Goal: Contribute content: Contribute content

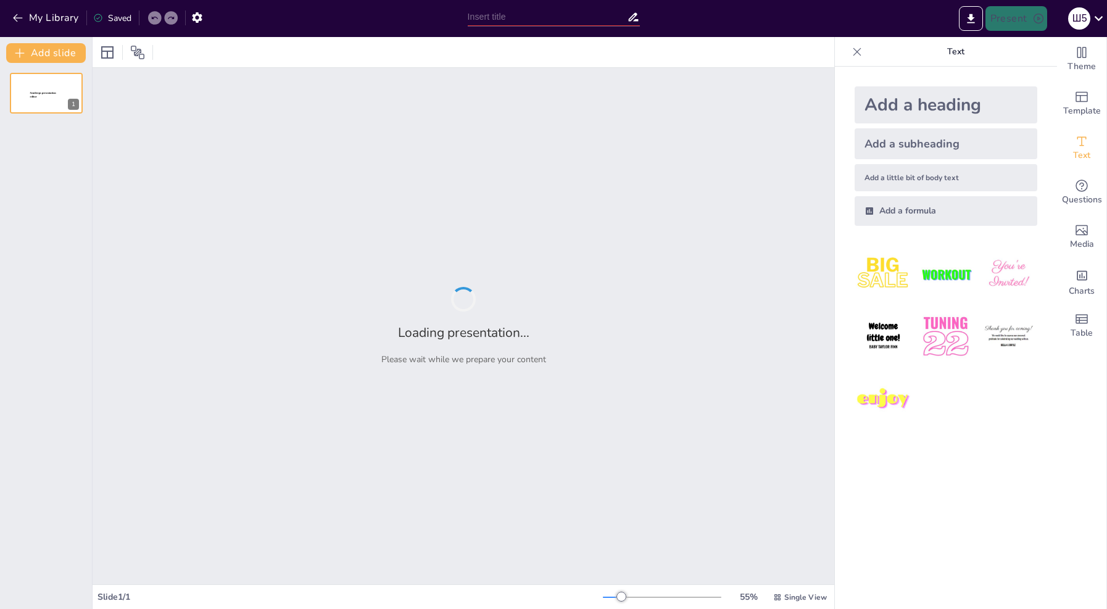
type input "Вклад [PERSON_NAME] в архитектуру [GEOGRAPHIC_DATA]"
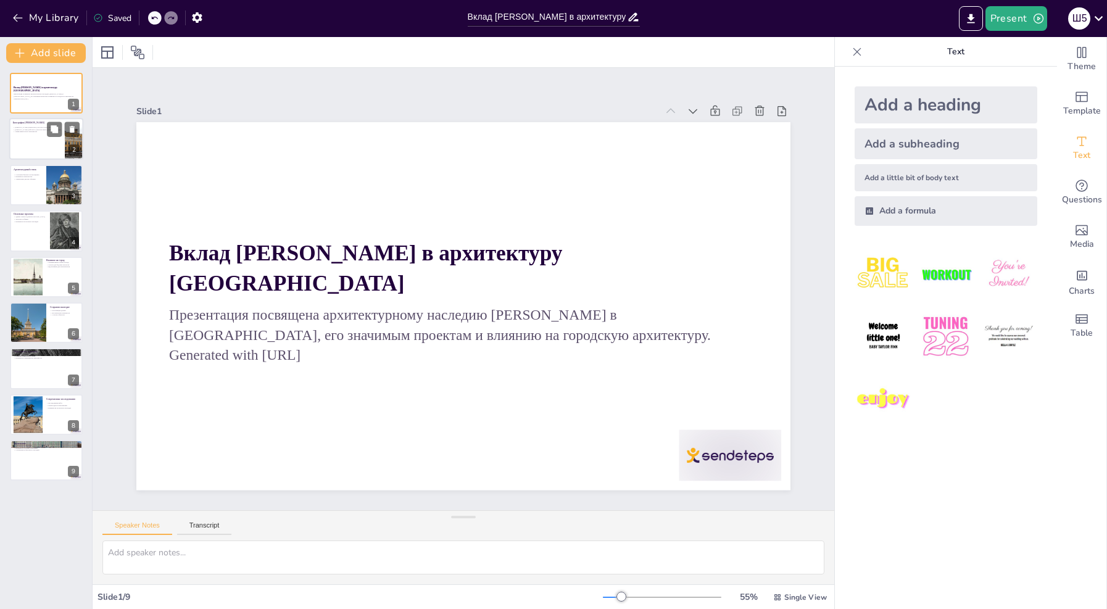
click at [52, 148] on div at bounding box center [46, 139] width 74 height 42
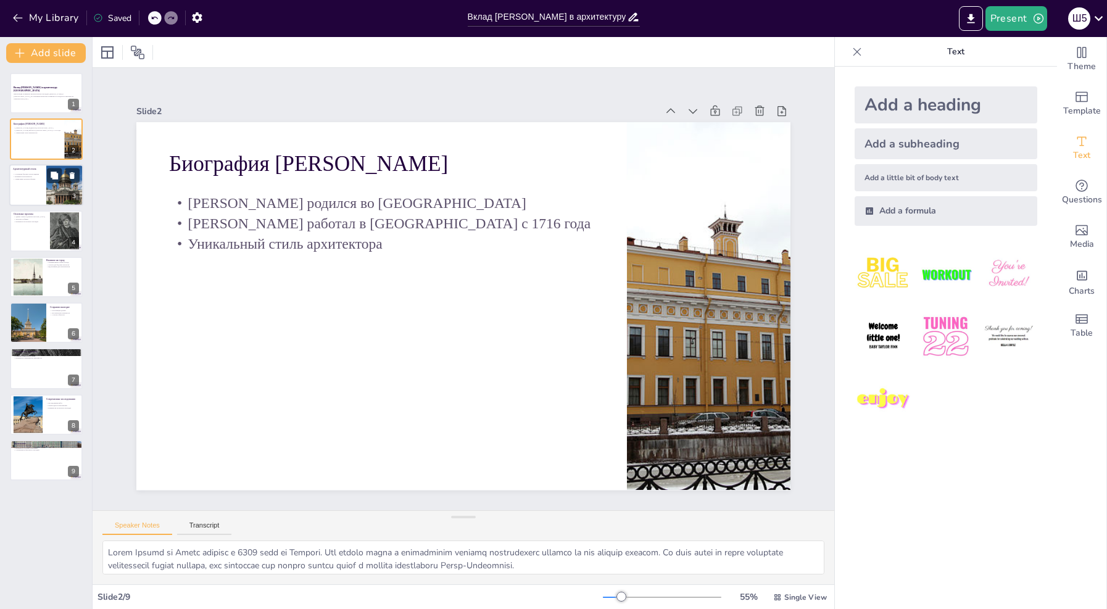
click at [55, 193] on div at bounding box center [64, 185] width 63 height 42
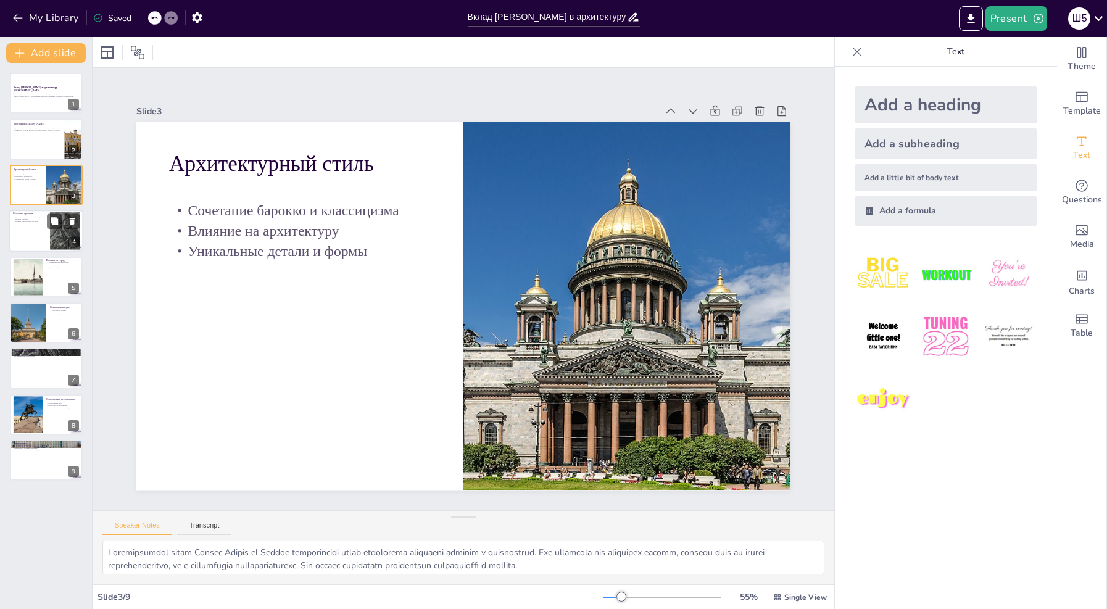
click at [52, 237] on div at bounding box center [65, 230] width 30 height 41
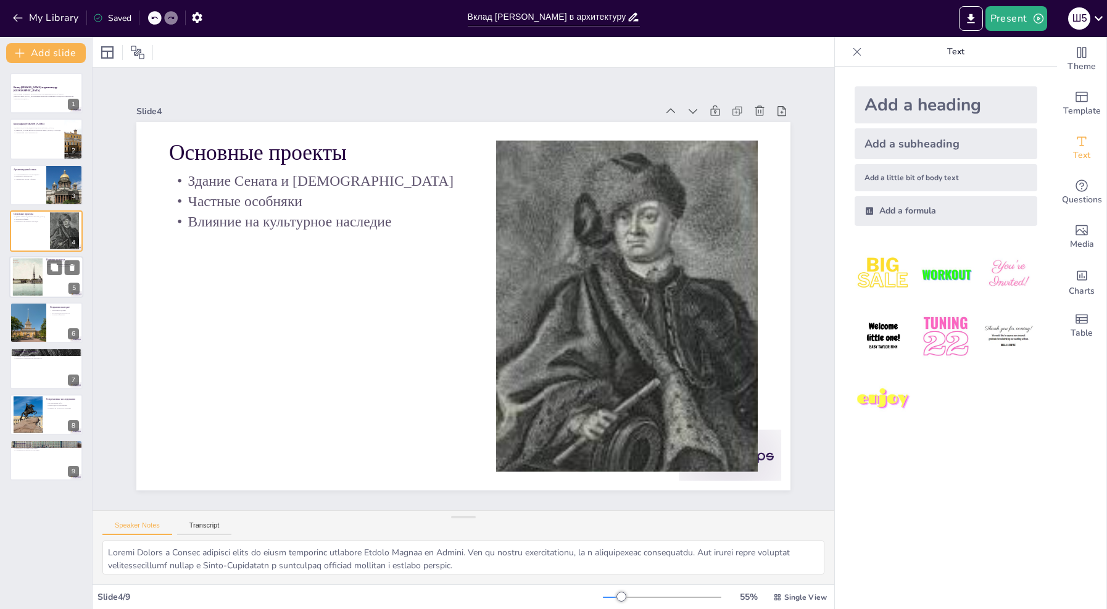
click at [37, 268] on div at bounding box center [27, 277] width 57 height 38
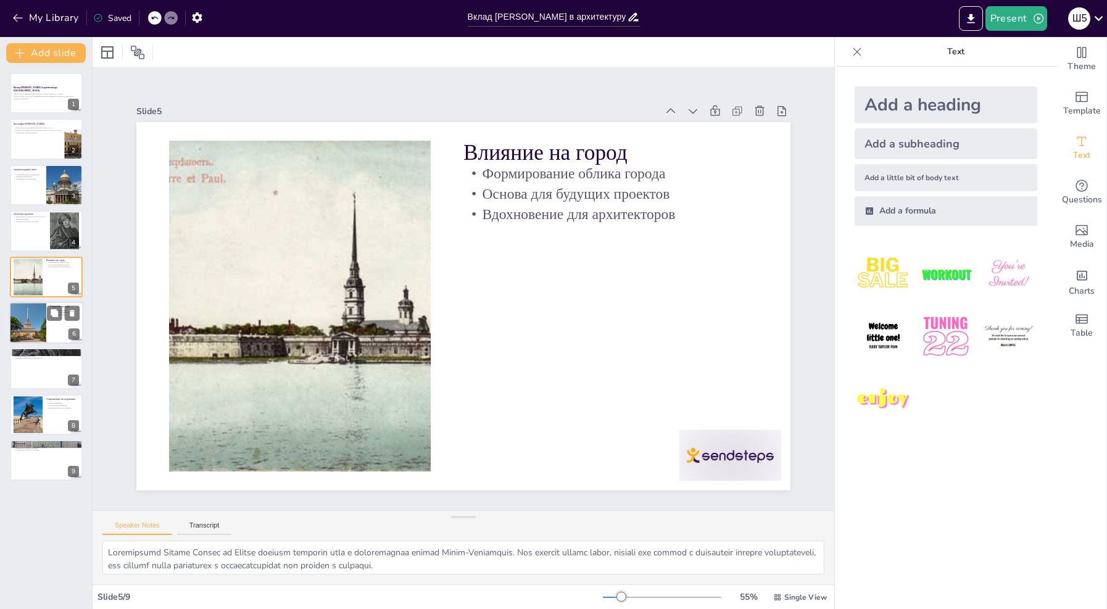
click at [44, 324] on div at bounding box center [28, 323] width 56 height 42
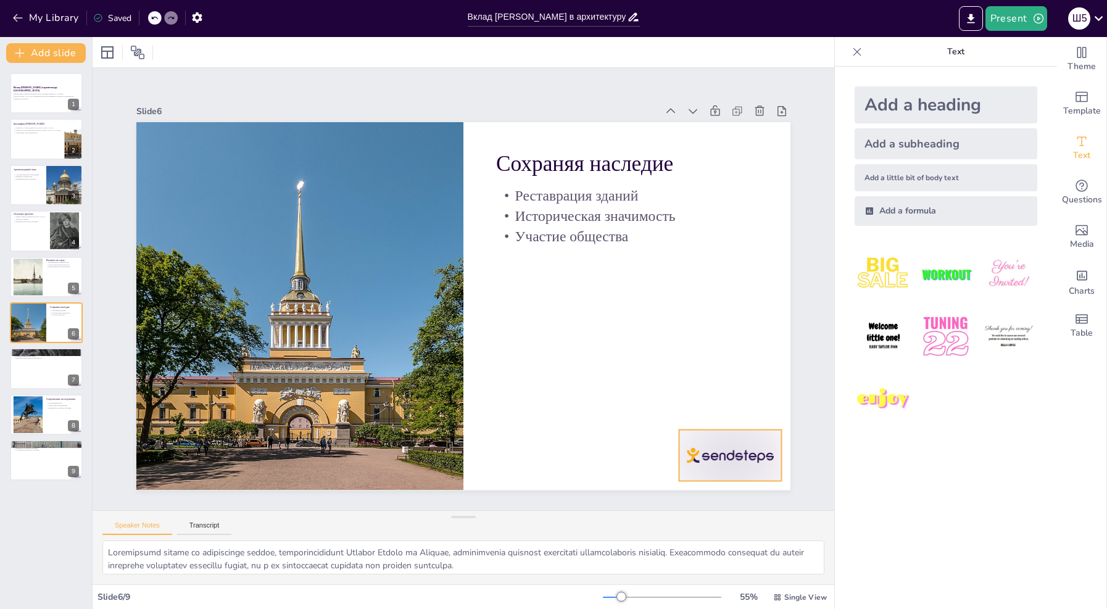
click at [727, 440] on div at bounding box center [729, 455] width 102 height 51
click at [732, 426] on icon at bounding box center [726, 434] width 16 height 16
click at [52, 276] on div at bounding box center [46, 277] width 74 height 42
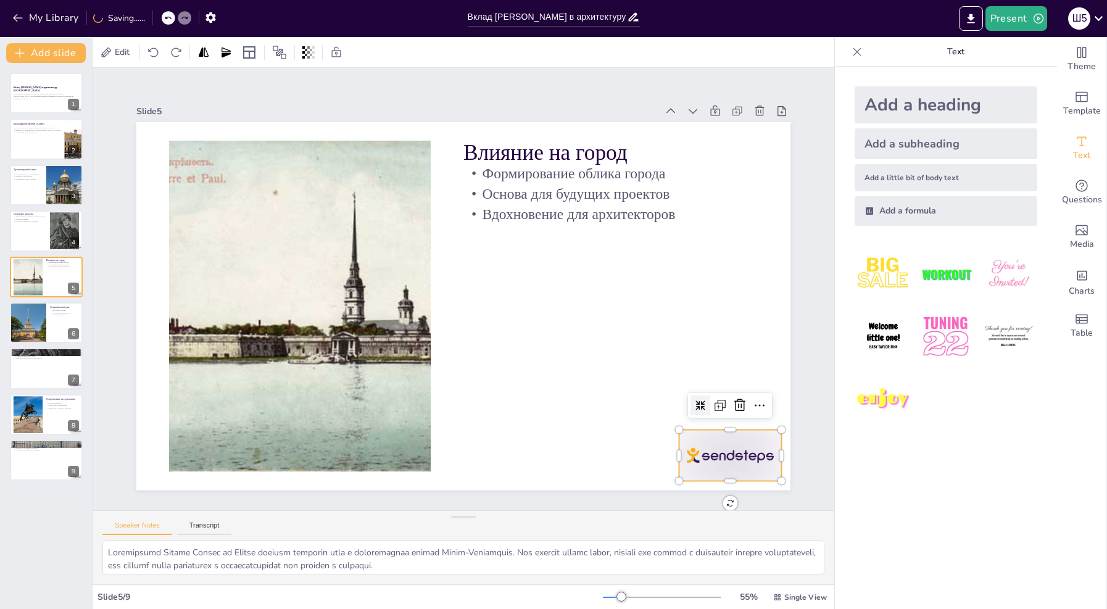
click at [705, 455] on div at bounding box center [729, 455] width 102 height 51
click at [736, 398] on icon at bounding box center [739, 405] width 15 height 15
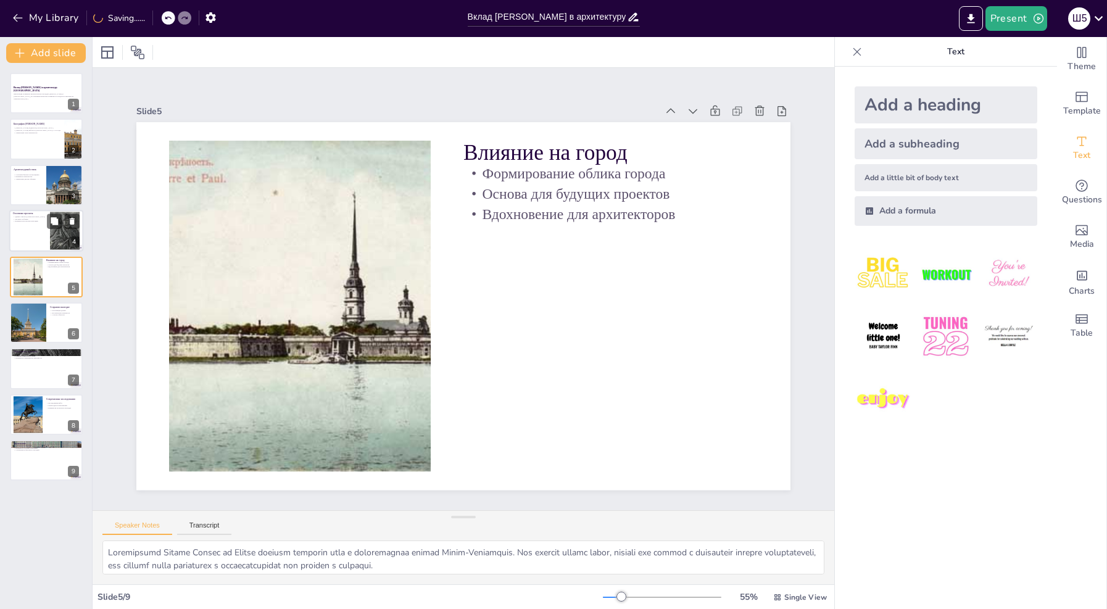
click at [36, 226] on div at bounding box center [46, 231] width 74 height 42
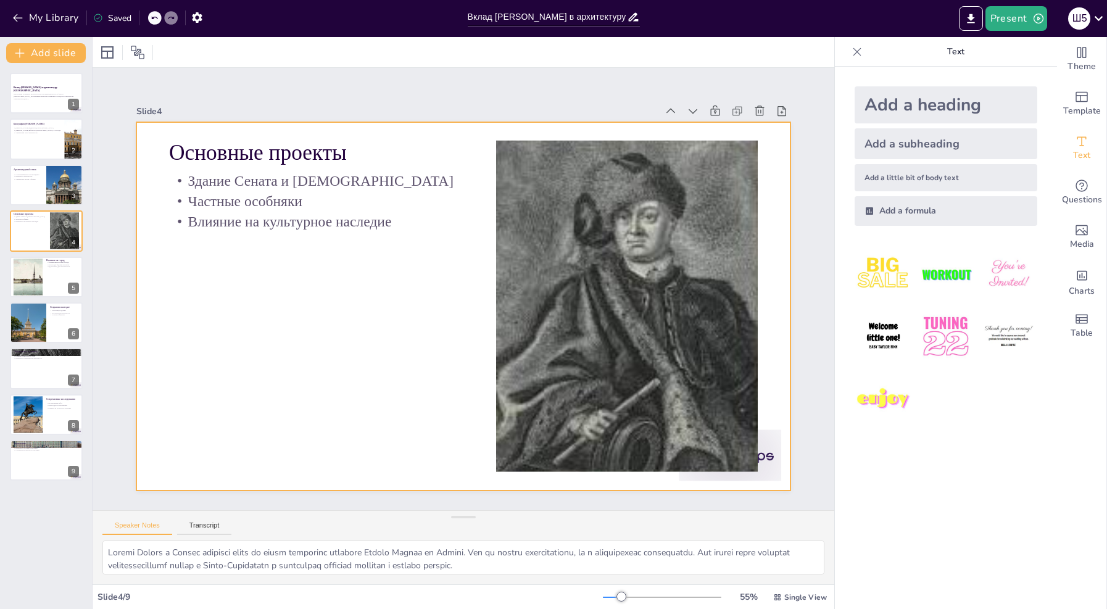
click at [764, 451] on div at bounding box center [711, 482] width 107 height 62
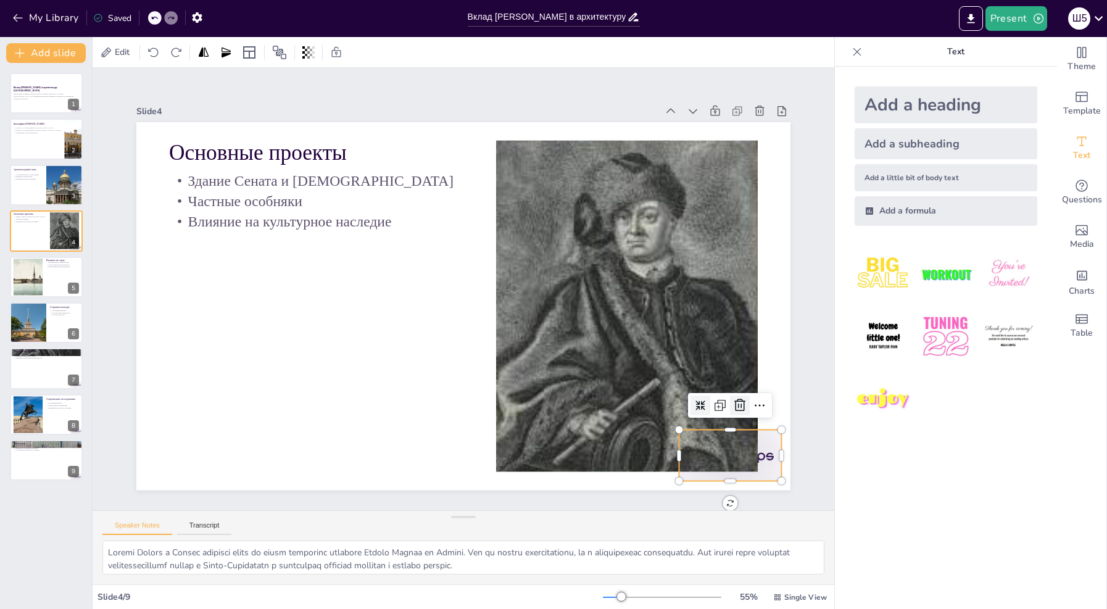
click at [730, 426] on icon at bounding box center [726, 434] width 16 height 16
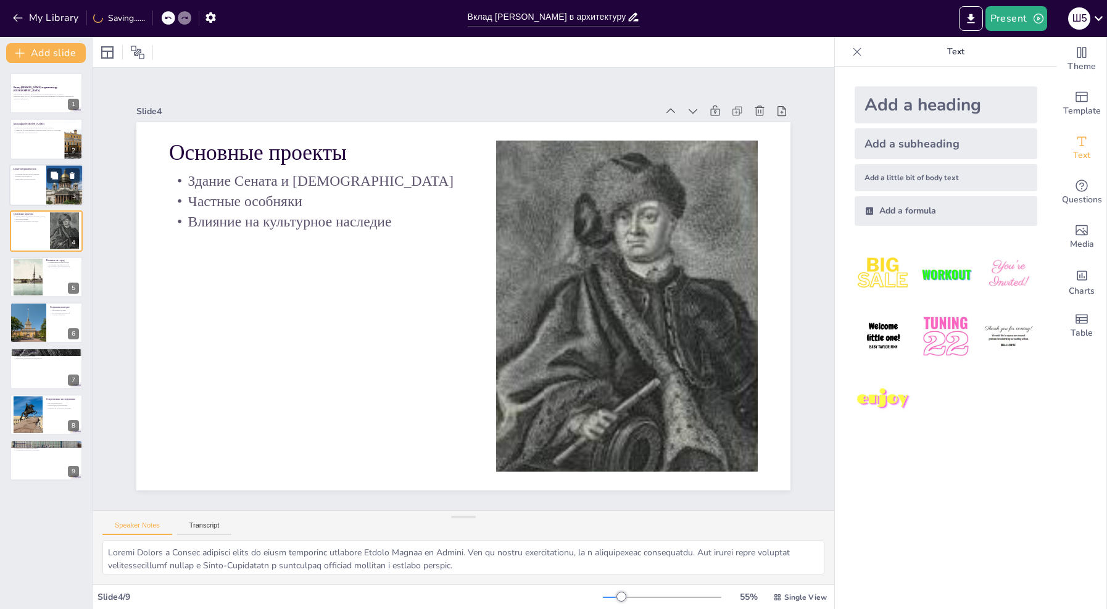
click at [33, 183] on div at bounding box center [46, 185] width 74 height 42
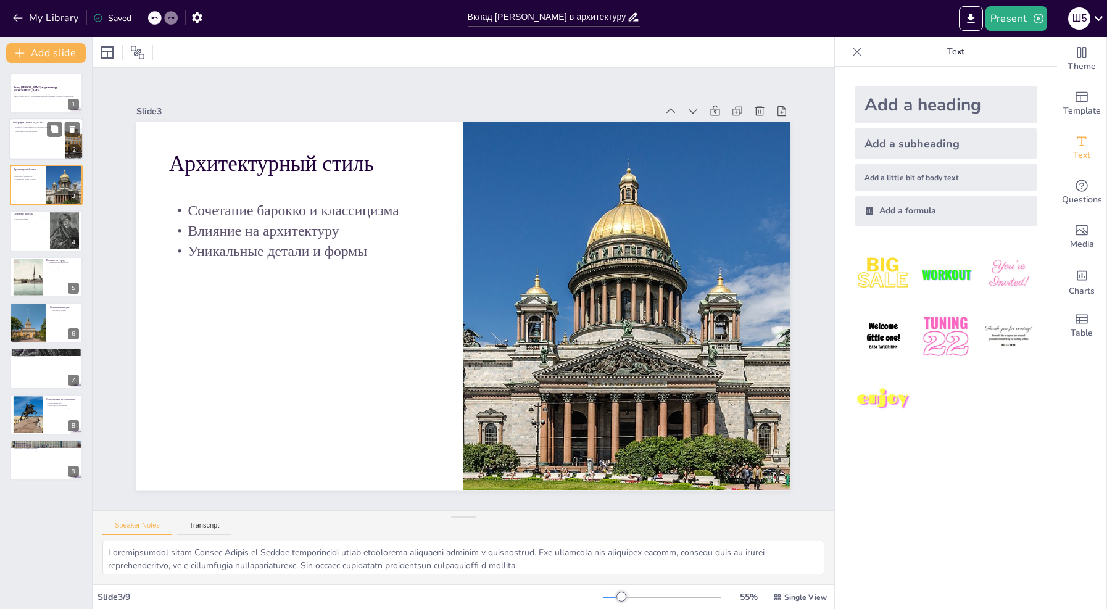
click at [42, 146] on div at bounding box center [46, 139] width 74 height 42
type textarea "Жозеф Ламбер де Герен родился в 1680 году во Франции. Его ранняя жизнь и образо…"
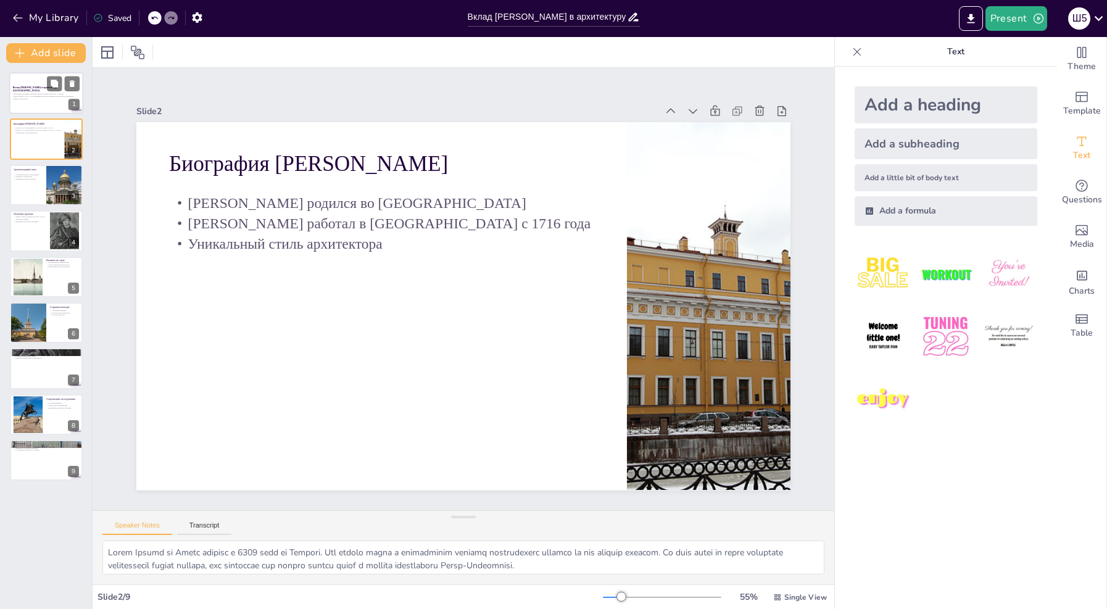
click at [43, 102] on div at bounding box center [46, 93] width 74 height 42
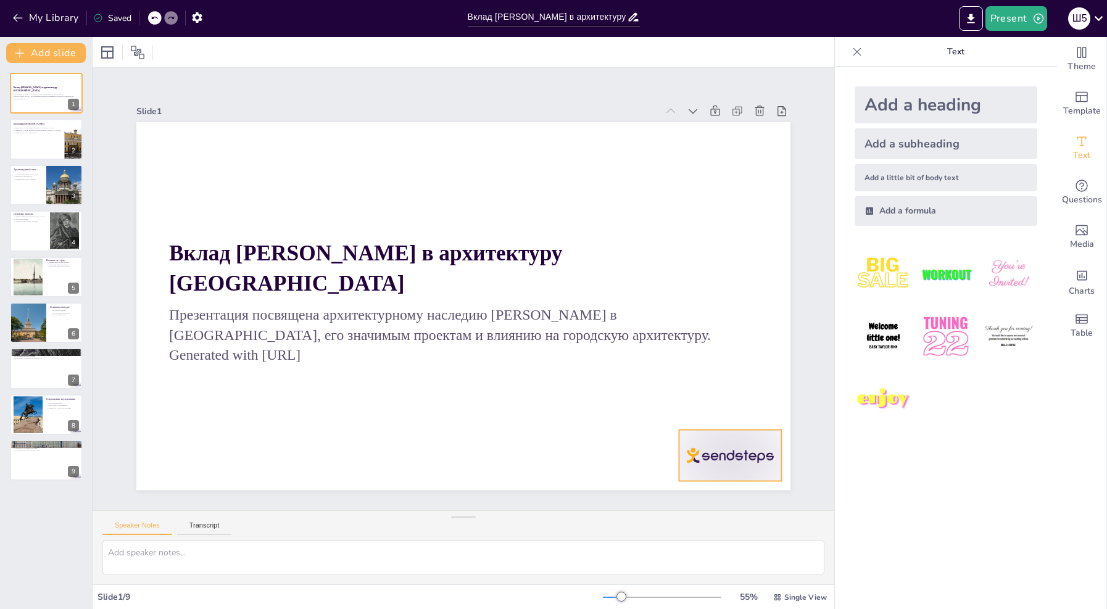
click at [714, 456] on div at bounding box center [711, 482] width 107 height 62
click at [733, 398] on icon at bounding box center [739, 405] width 15 height 15
click at [60, 447] on button at bounding box center [54, 450] width 15 height 15
type textarea "Актуальность наследия Жозефа Ламбер де Герена подчеркивает его значимость в ист…"
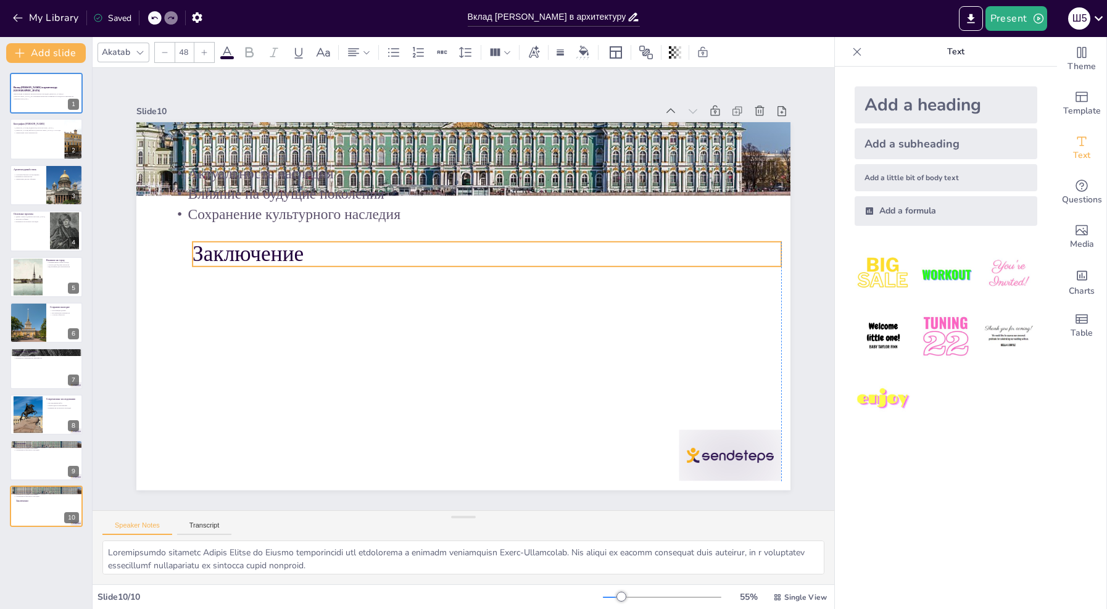
drag, startPoint x: 340, startPoint y: 139, endPoint x: 366, endPoint y: 231, distance: 94.9
click at [366, 239] on p "Заключение" at bounding box center [486, 254] width 588 height 30
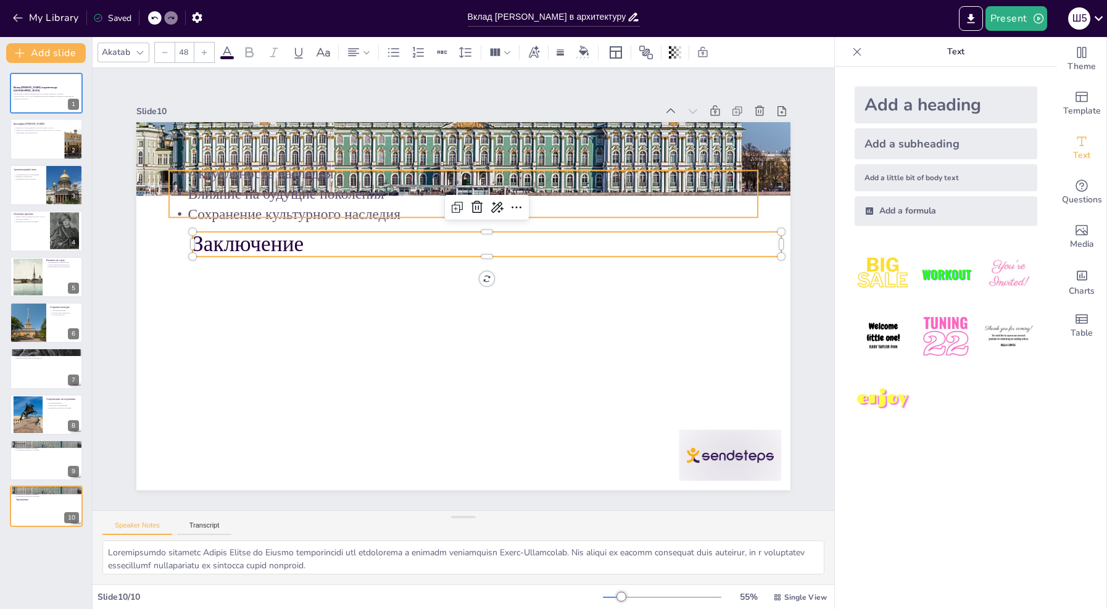
type input "32"
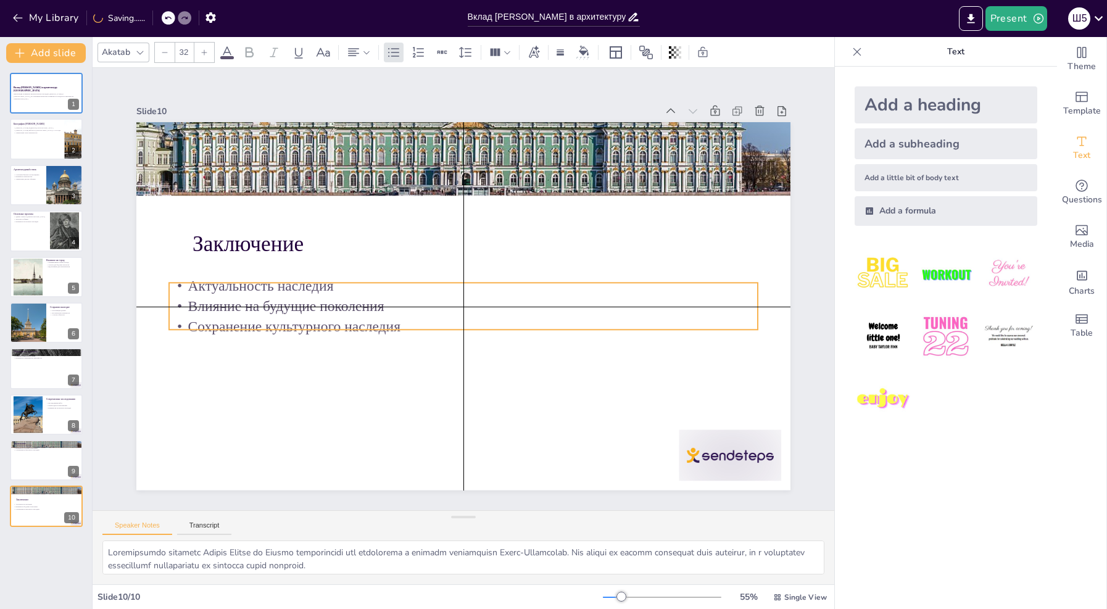
drag, startPoint x: 352, startPoint y: 183, endPoint x: 355, endPoint y: 290, distance: 107.4
click at [355, 290] on div "Актуальность наследия Влияние на будущие поколения Сохранение культурного насле…" at bounding box center [462, 306] width 592 height 122
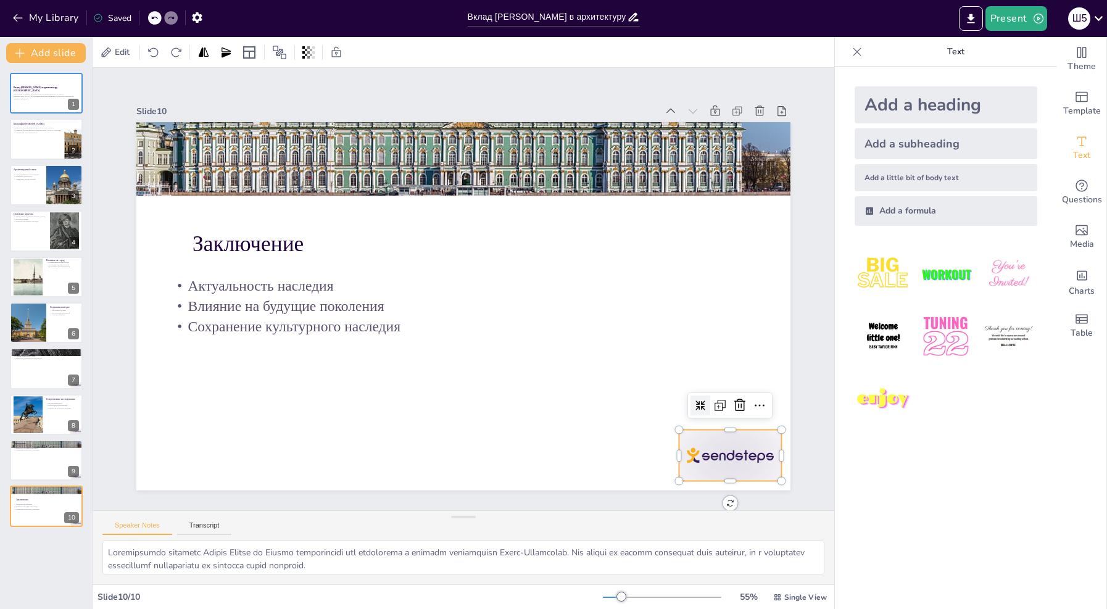
click at [701, 451] on div at bounding box center [711, 482] width 107 height 62
click at [728, 425] on icon at bounding box center [726, 433] width 16 height 16
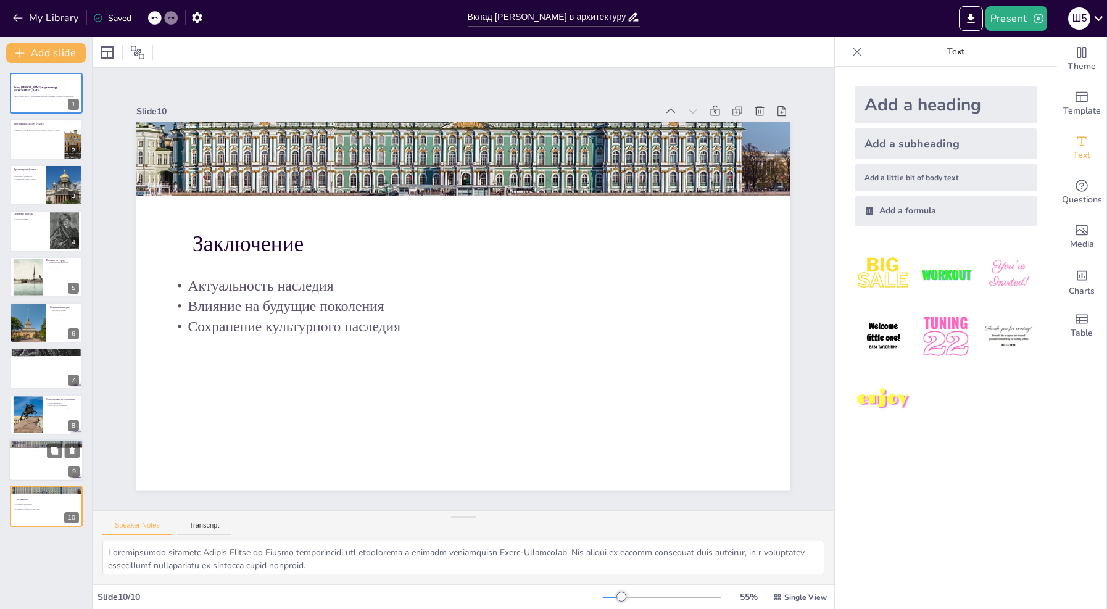
click at [48, 461] on div at bounding box center [46, 460] width 74 height 42
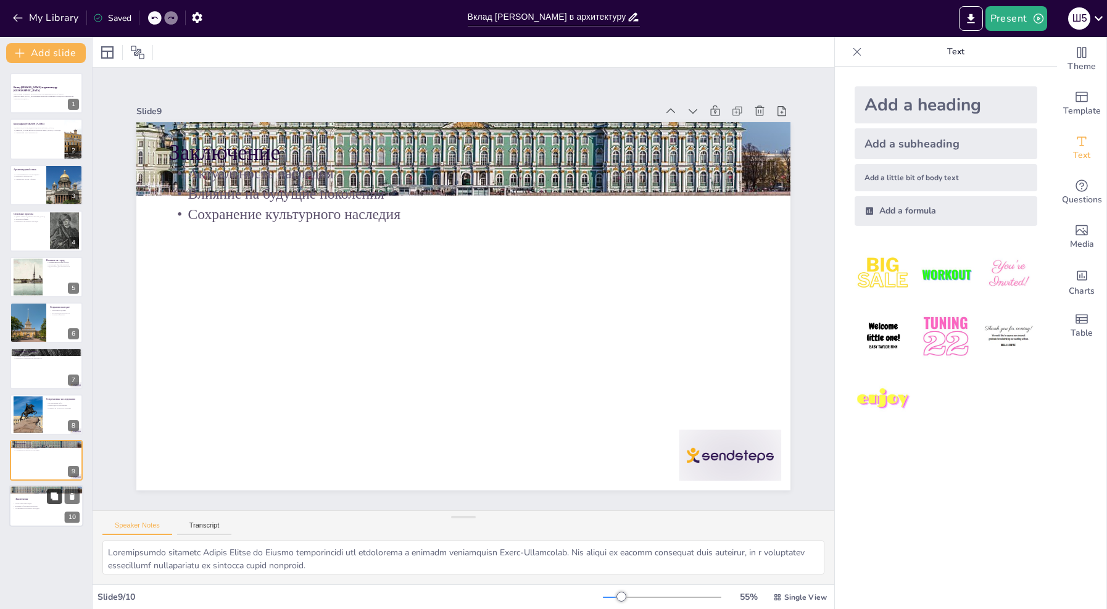
click at [50, 494] on icon at bounding box center [54, 496] width 9 height 9
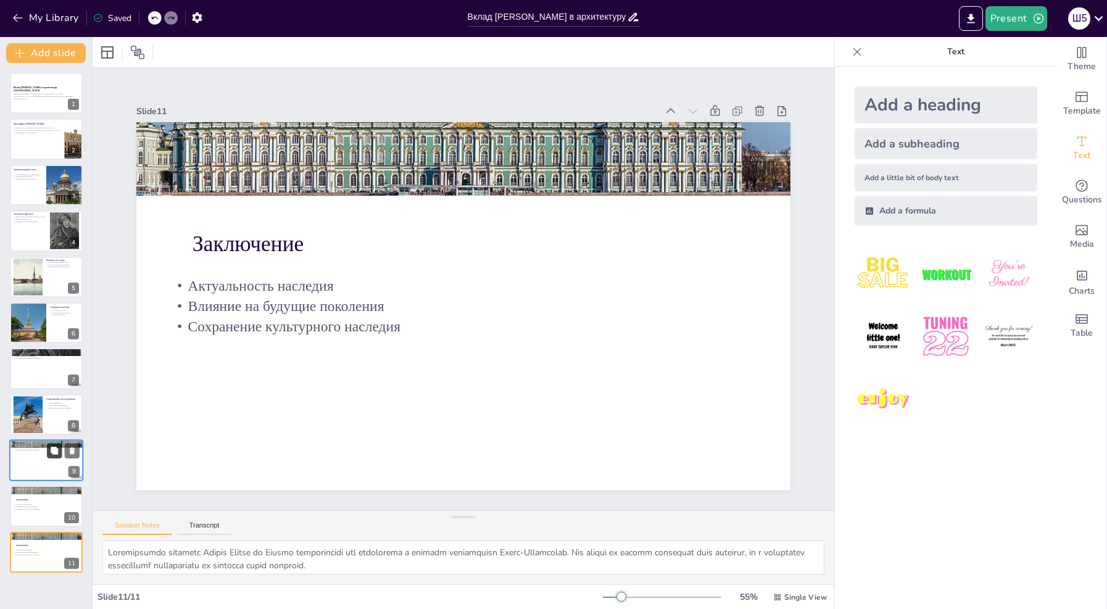
click at [59, 450] on icon at bounding box center [54, 451] width 9 height 9
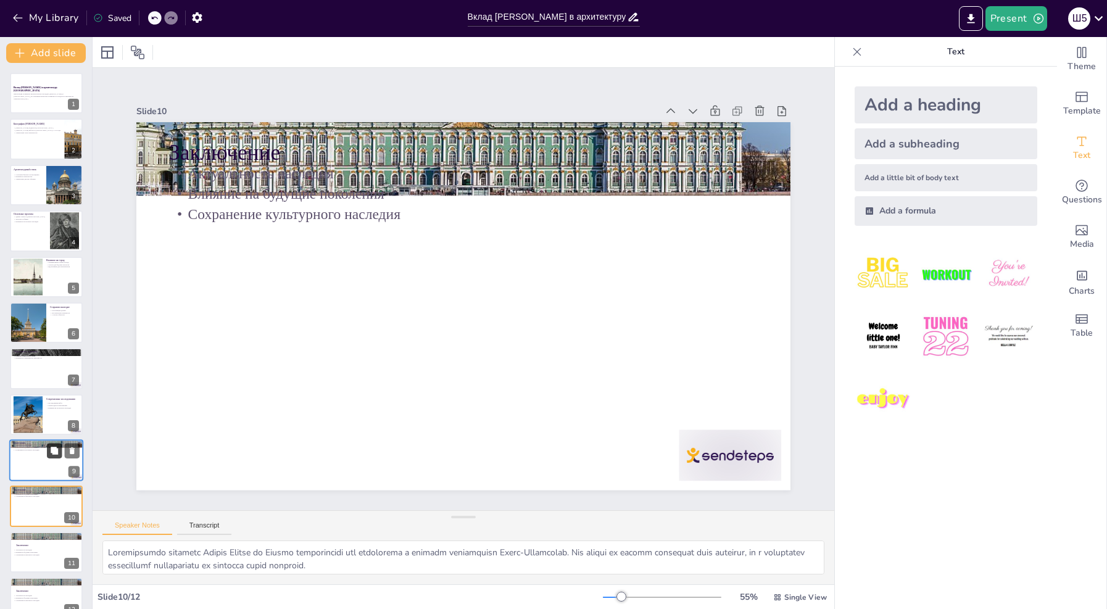
scroll to position [20, 0]
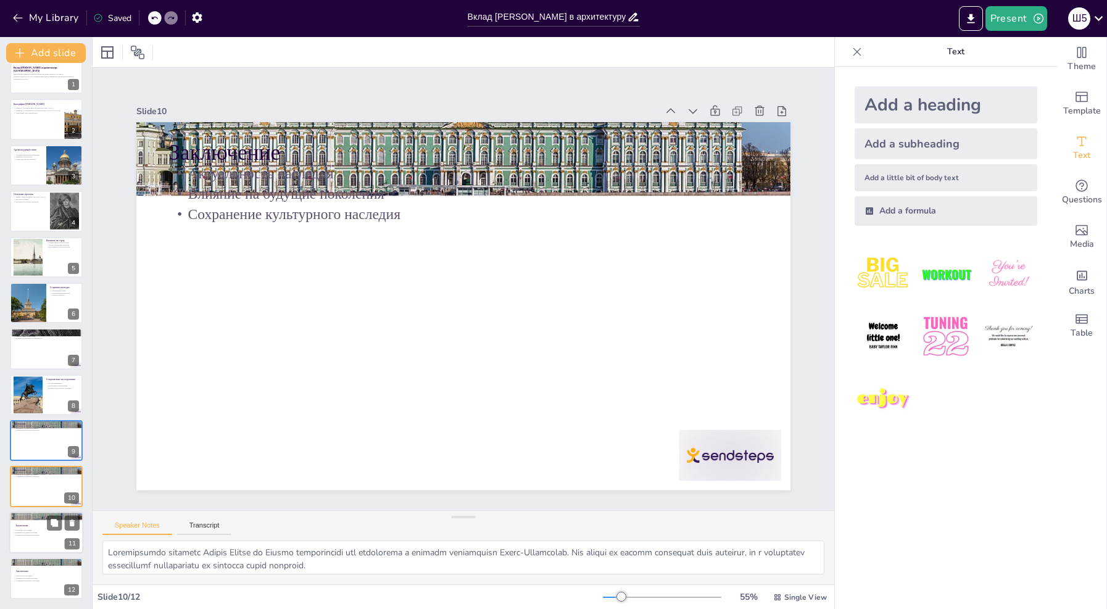
click at [64, 542] on div at bounding box center [46, 532] width 74 height 42
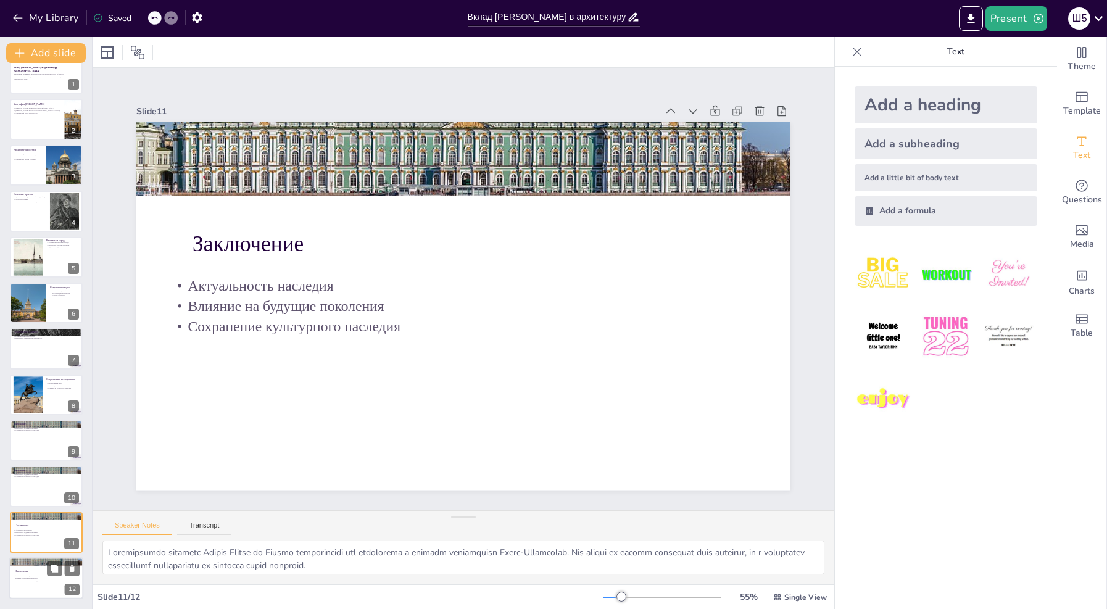
click at [65, 587] on div "12" at bounding box center [72, 589] width 15 height 11
click at [77, 567] on button at bounding box center [72, 568] width 15 height 15
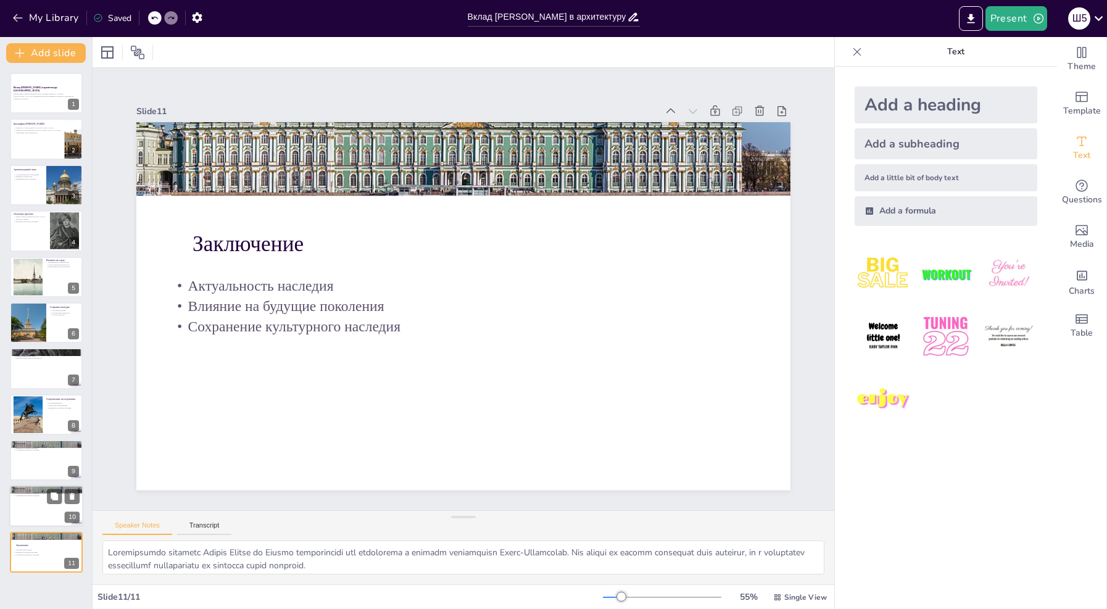
click at [30, 506] on div at bounding box center [46, 506] width 74 height 42
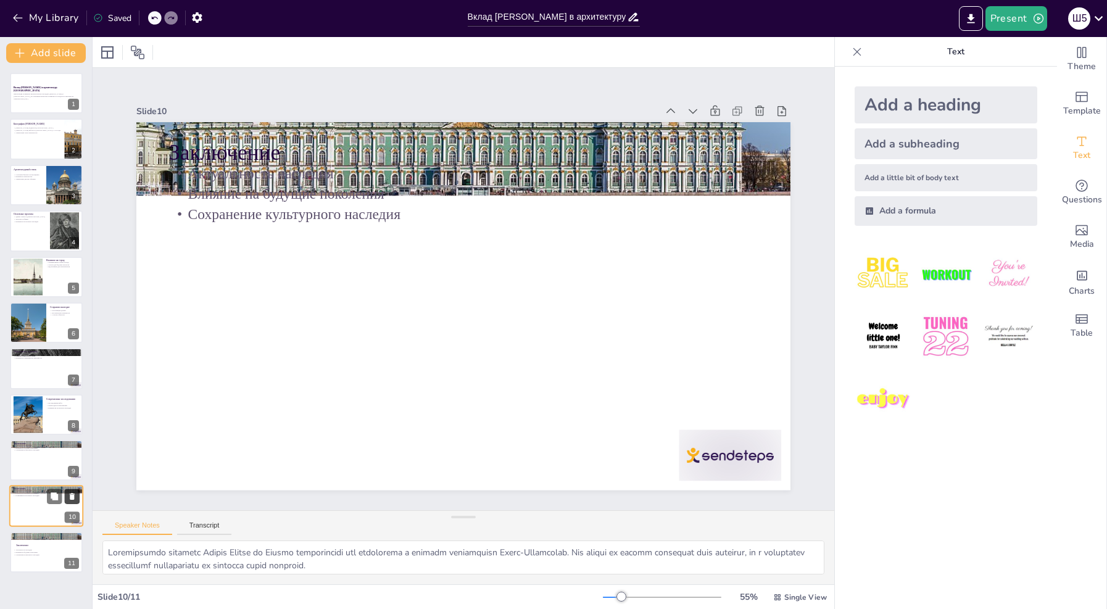
click at [71, 493] on icon at bounding box center [72, 496] width 5 height 7
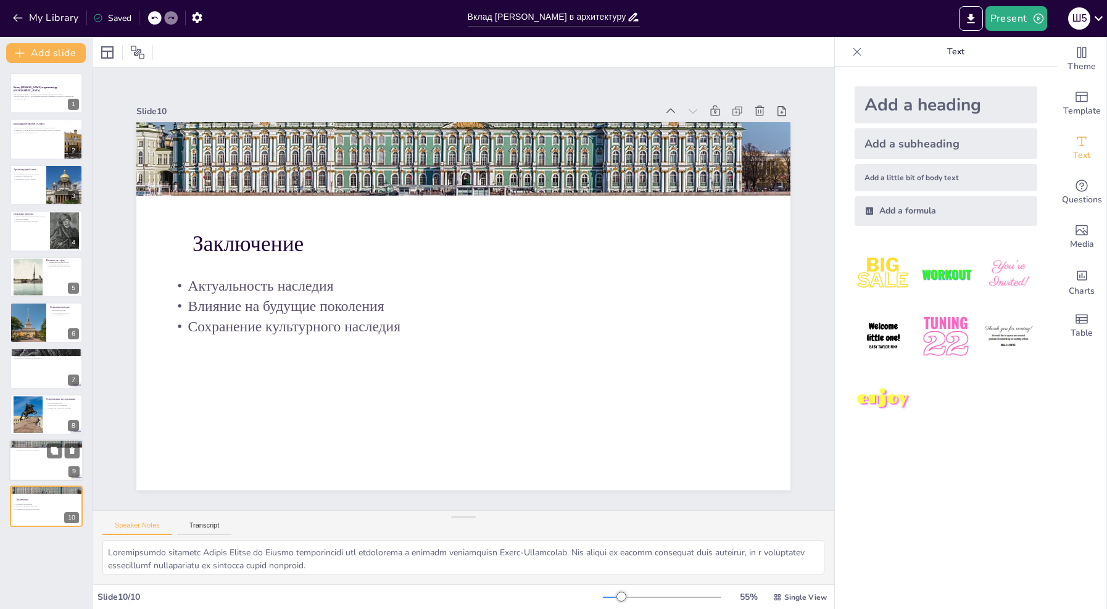
click at [29, 461] on div at bounding box center [46, 460] width 74 height 42
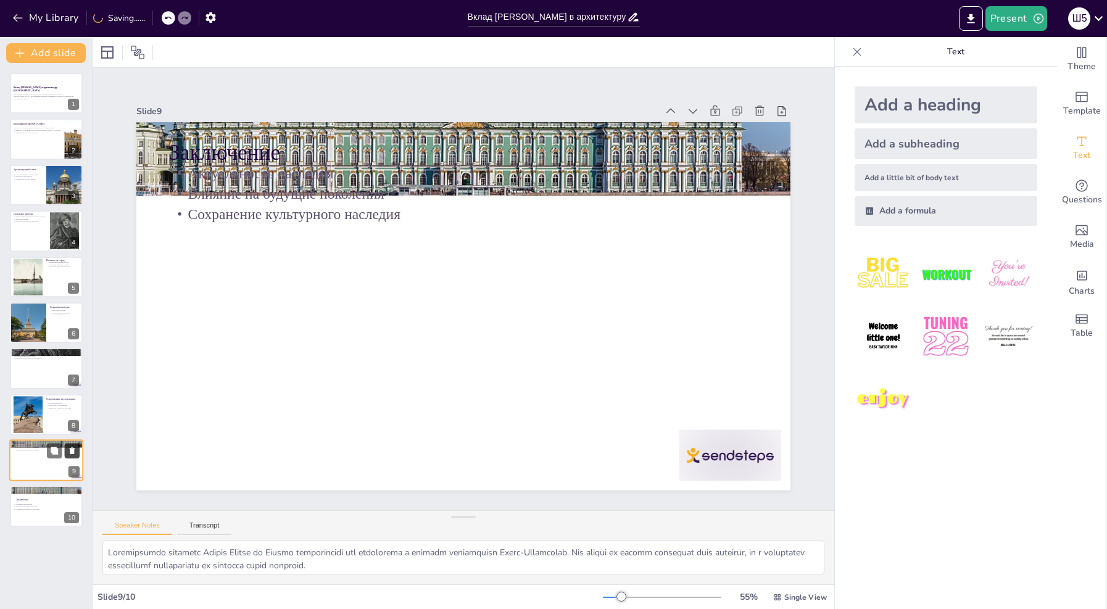
click at [72, 452] on icon at bounding box center [72, 450] width 5 height 7
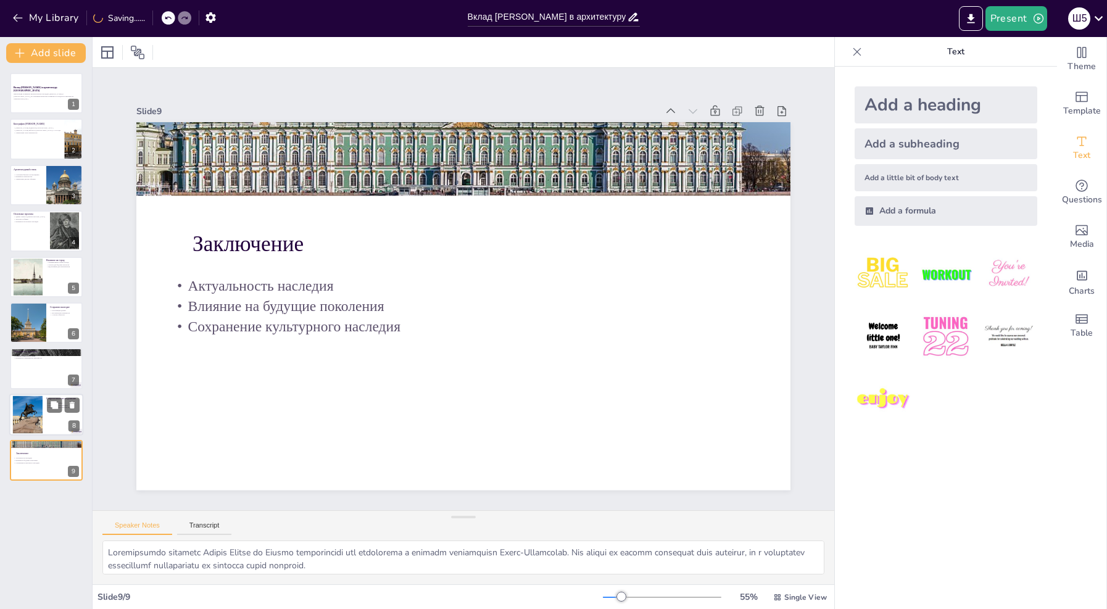
click at [17, 414] on div at bounding box center [27, 414] width 51 height 38
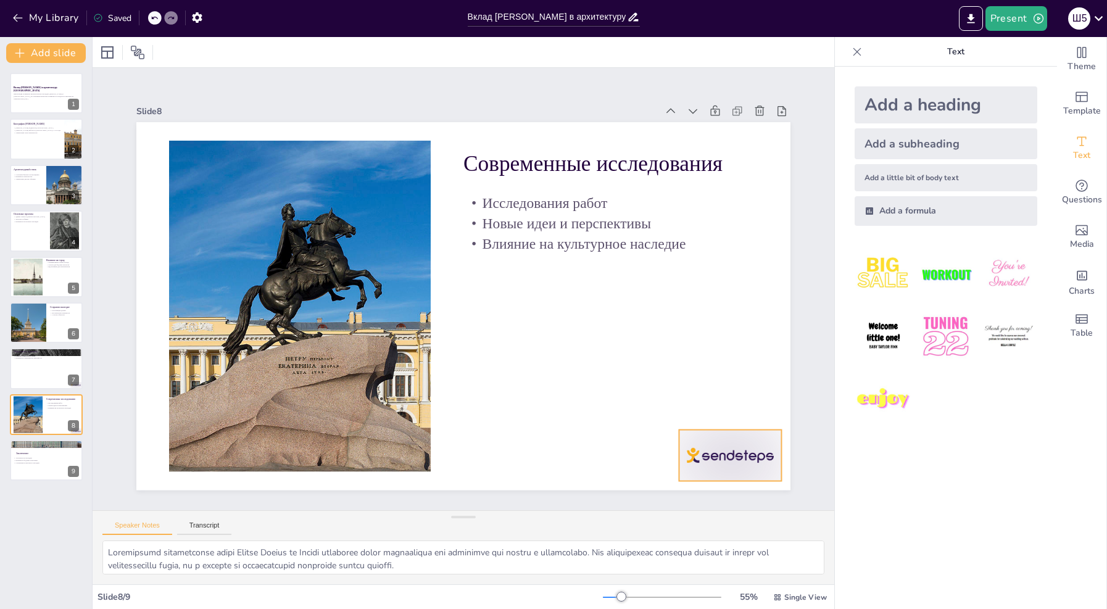
click at [710, 490] on div at bounding box center [665, 530] width 113 height 80
click at [729, 426] on icon at bounding box center [726, 432] width 12 height 13
click at [47, 365] on button at bounding box center [54, 359] width 15 height 15
type textarea "Обучение у лучших архитекторов своего времени сыграло ключевую роль в формирова…"
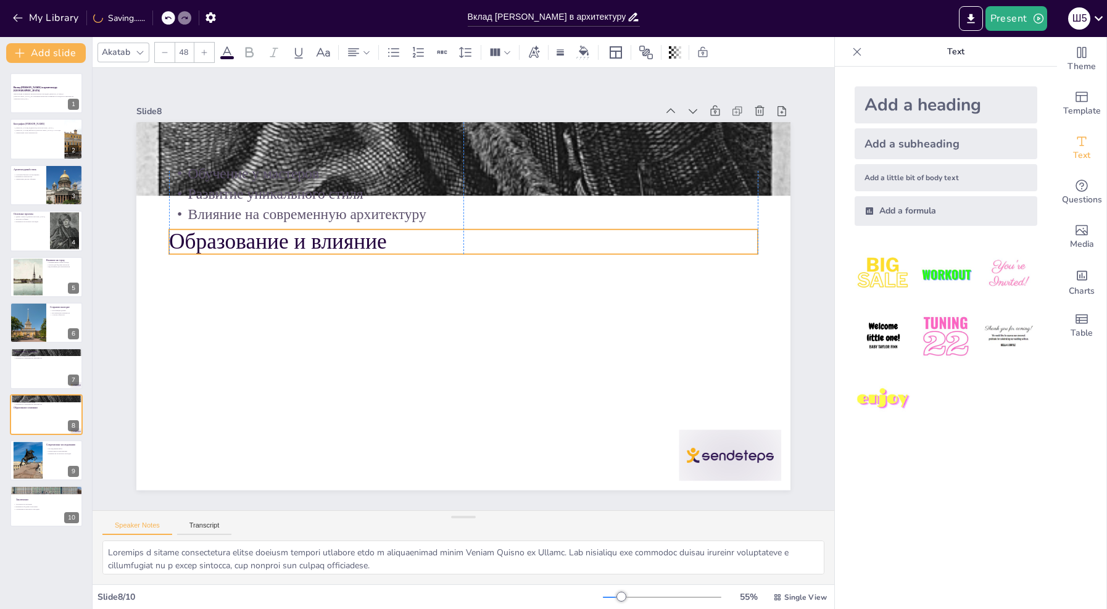
drag, startPoint x: 281, startPoint y: 149, endPoint x: 280, endPoint y: 237, distance: 88.8
click at [280, 237] on p "Образование и влияние" at bounding box center [463, 241] width 588 height 30
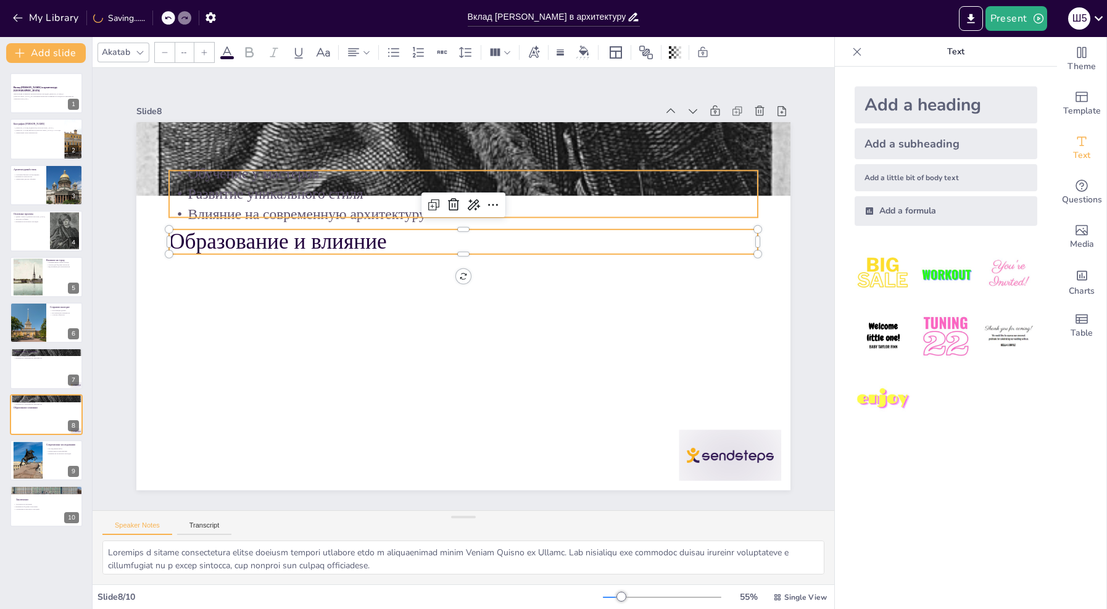
type input "32"
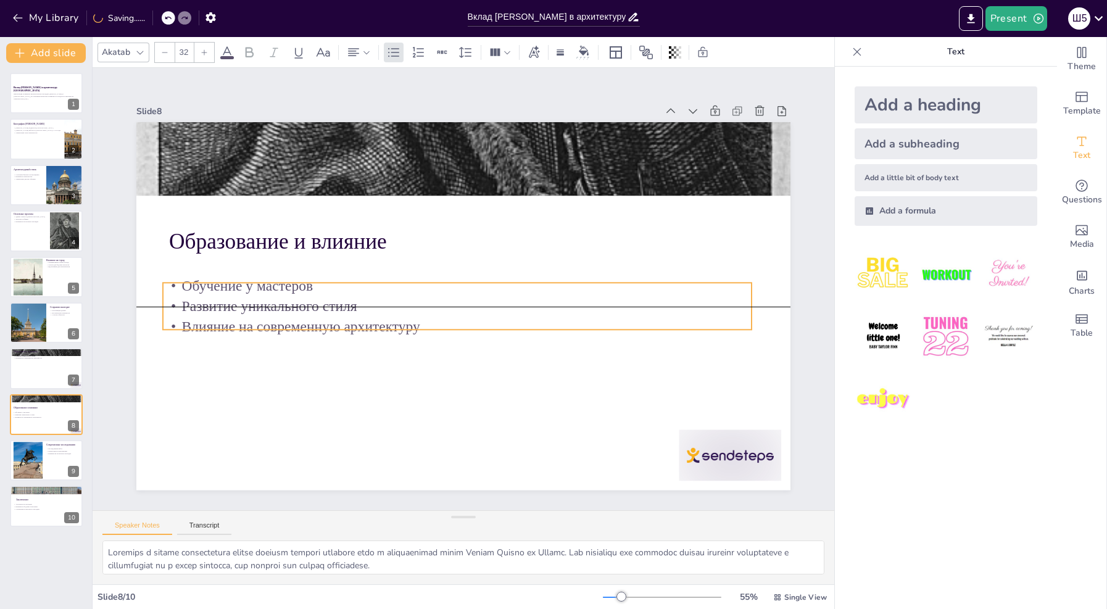
drag, startPoint x: 265, startPoint y: 191, endPoint x: 259, endPoint y: 300, distance: 110.0
click at [259, 300] on p "Развитие уникального стиля" at bounding box center [457, 306] width 588 height 20
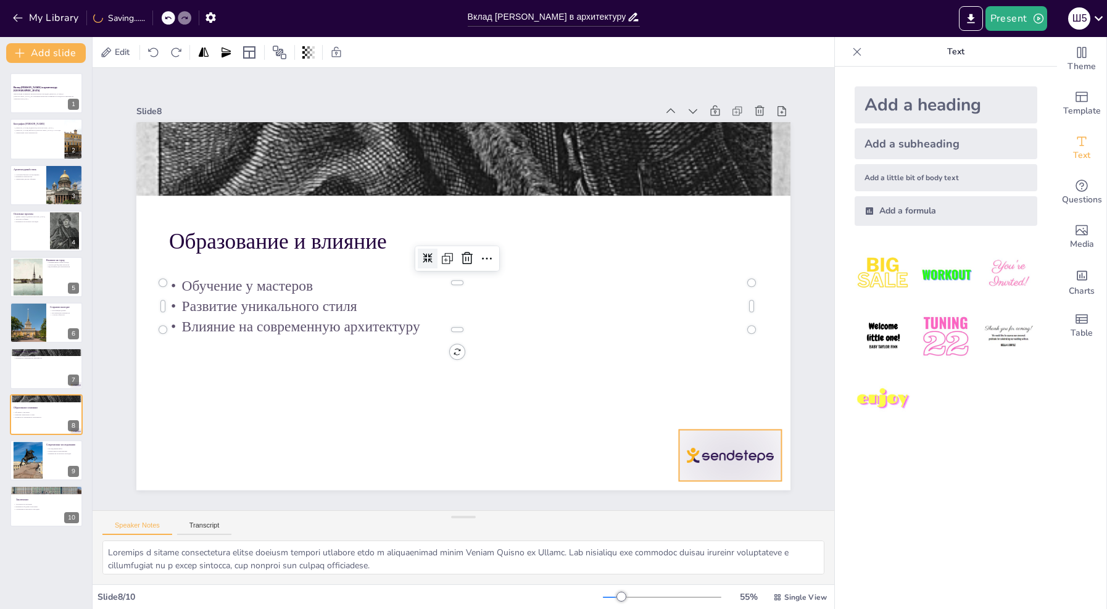
click at [712, 442] on div at bounding box center [729, 455] width 102 height 51
click at [698, 477] on icon at bounding box center [690, 484] width 14 height 15
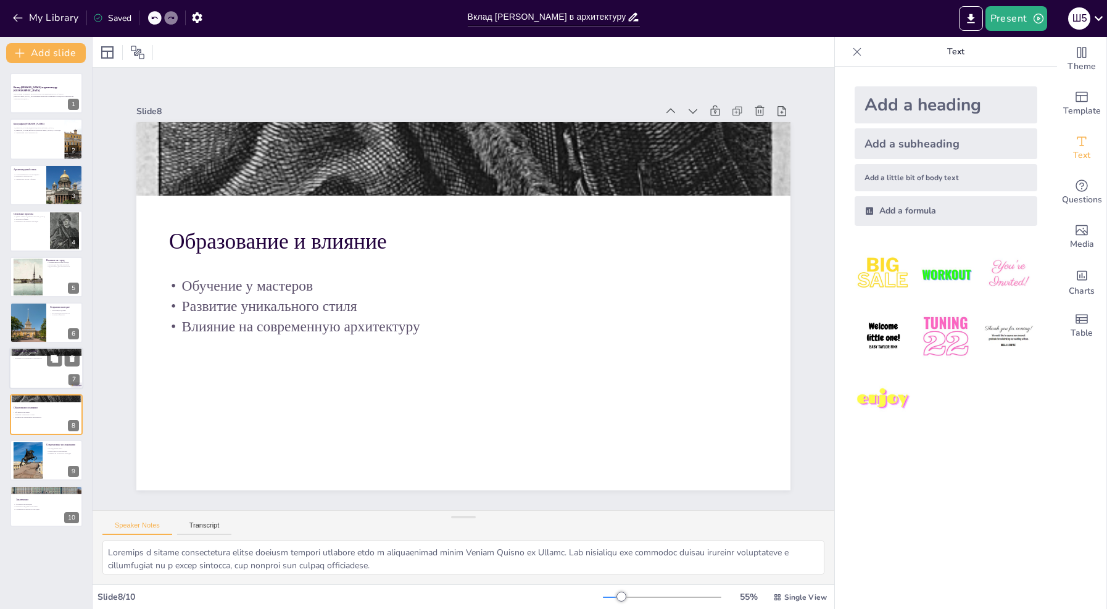
click at [42, 368] on div at bounding box center [46, 369] width 74 height 42
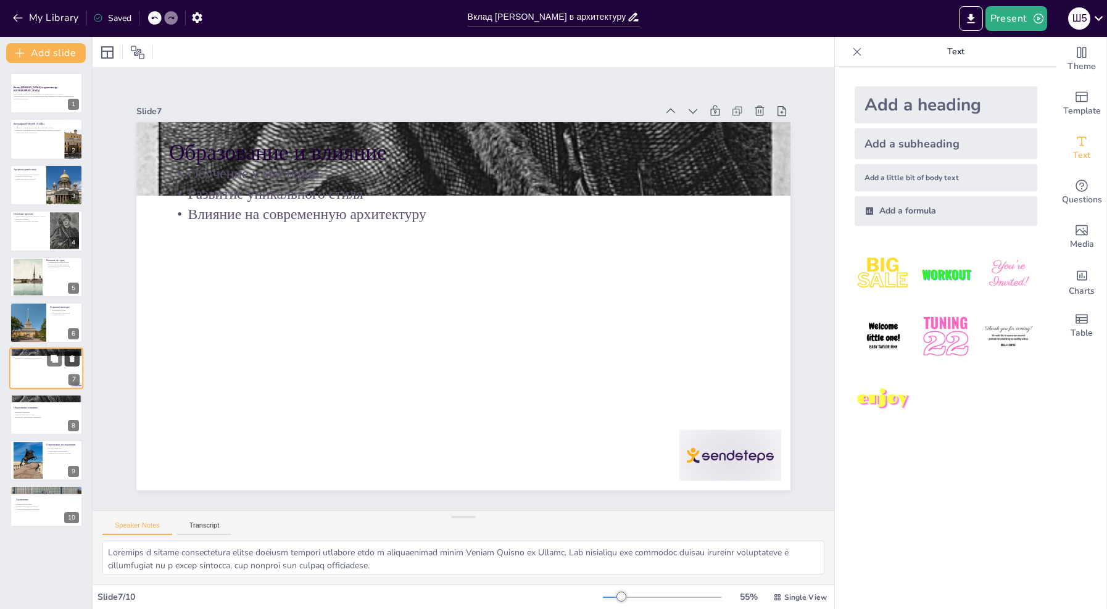
click at [76, 355] on icon at bounding box center [72, 359] width 9 height 9
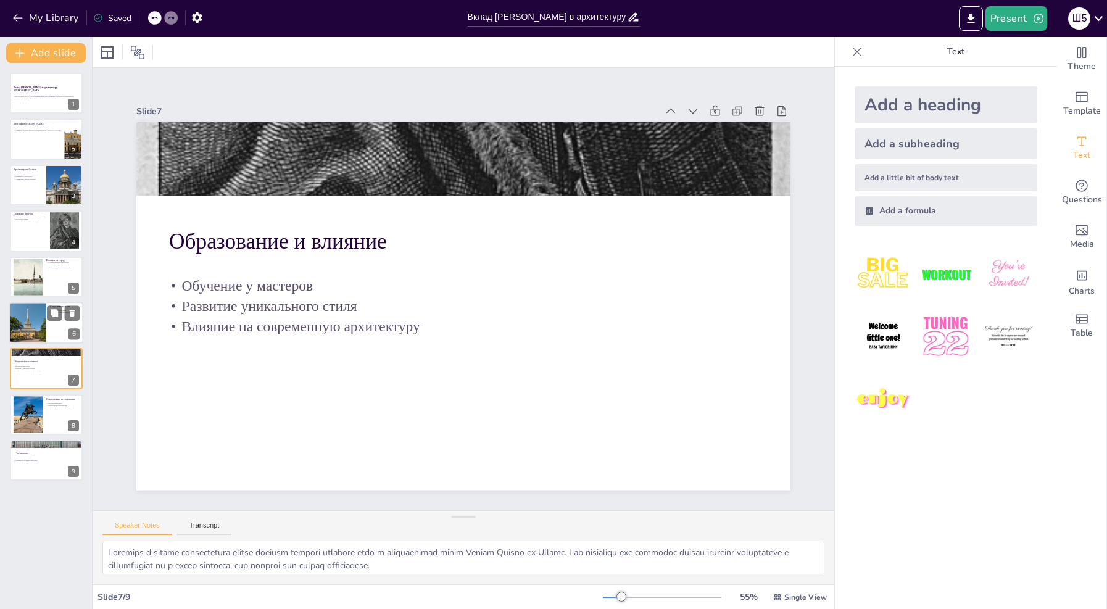
click at [38, 332] on div at bounding box center [28, 323] width 56 height 42
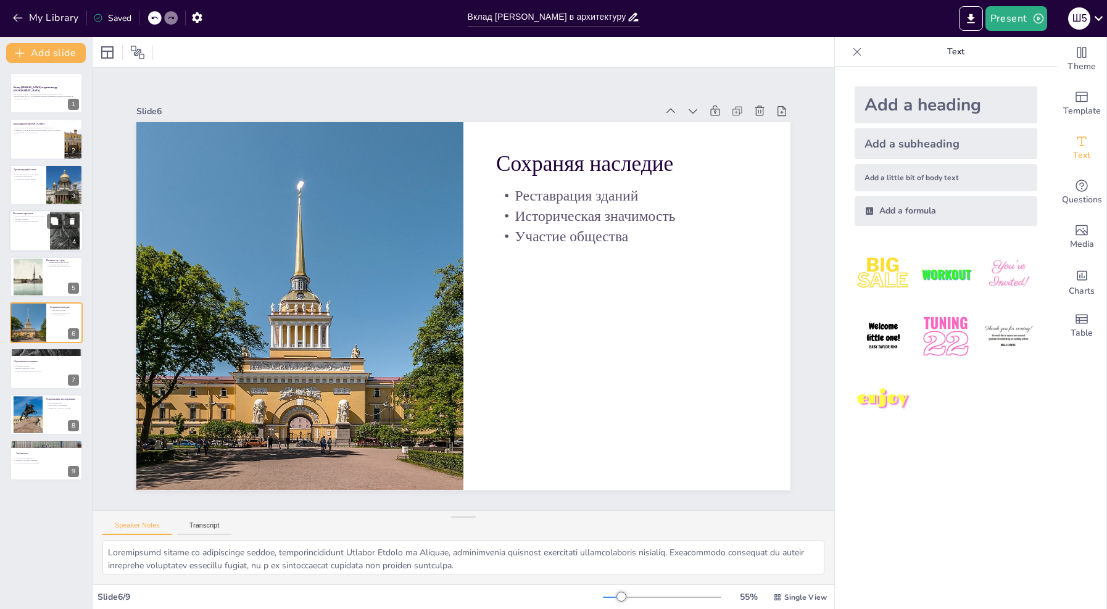
click at [27, 240] on div at bounding box center [46, 231] width 74 height 42
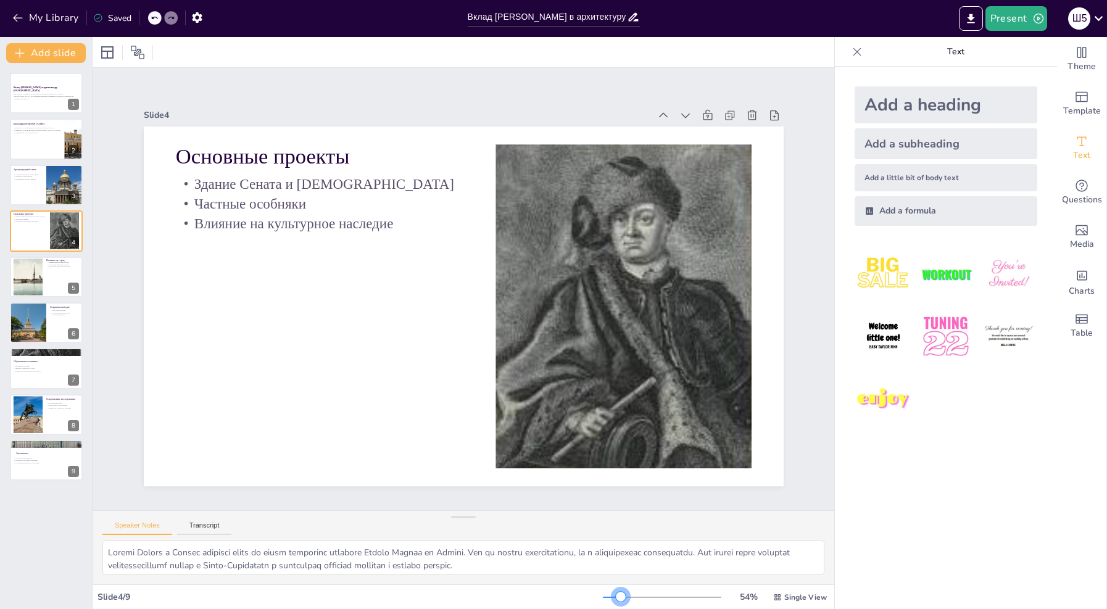
click at [616, 592] on div at bounding box center [621, 597] width 10 height 10
click at [40, 340] on div at bounding box center [28, 323] width 56 height 42
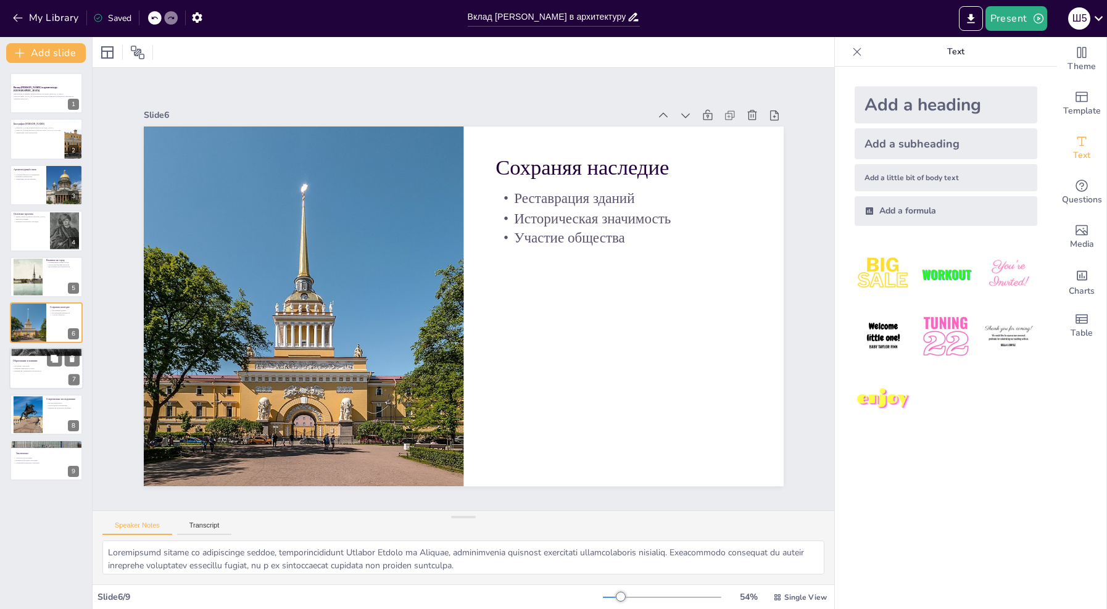
click at [44, 377] on div at bounding box center [46, 369] width 74 height 42
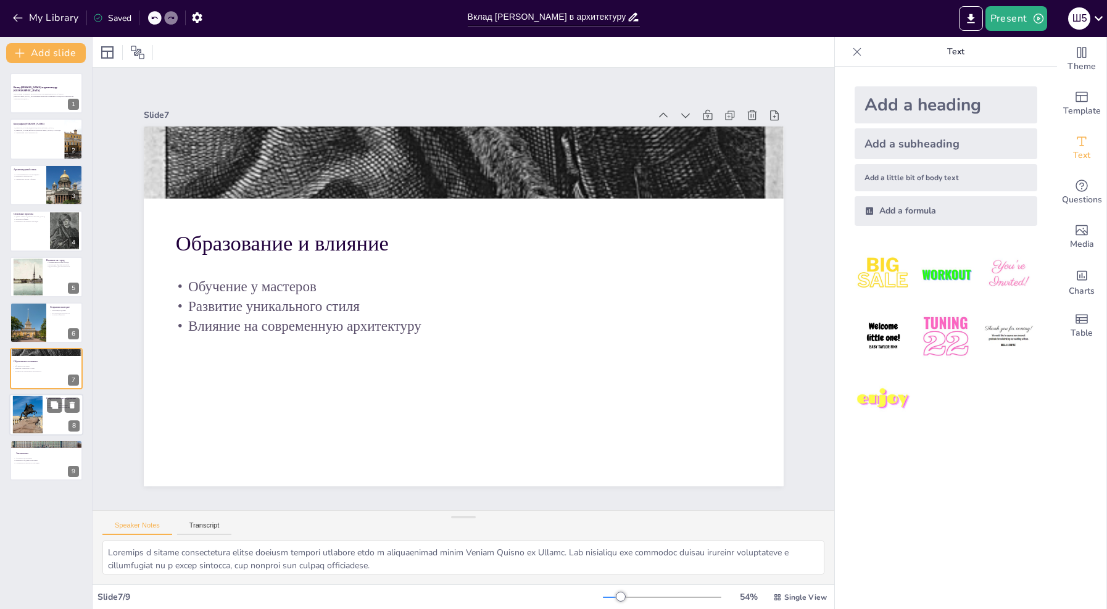
click at [49, 413] on div at bounding box center [46, 415] width 74 height 42
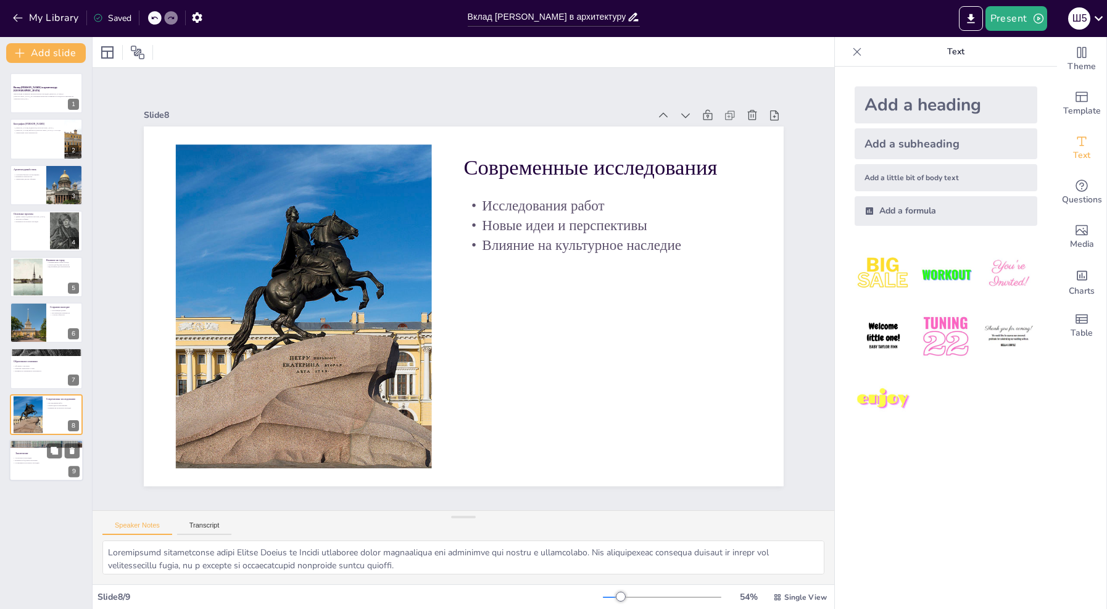
click at [38, 464] on div at bounding box center [46, 460] width 74 height 42
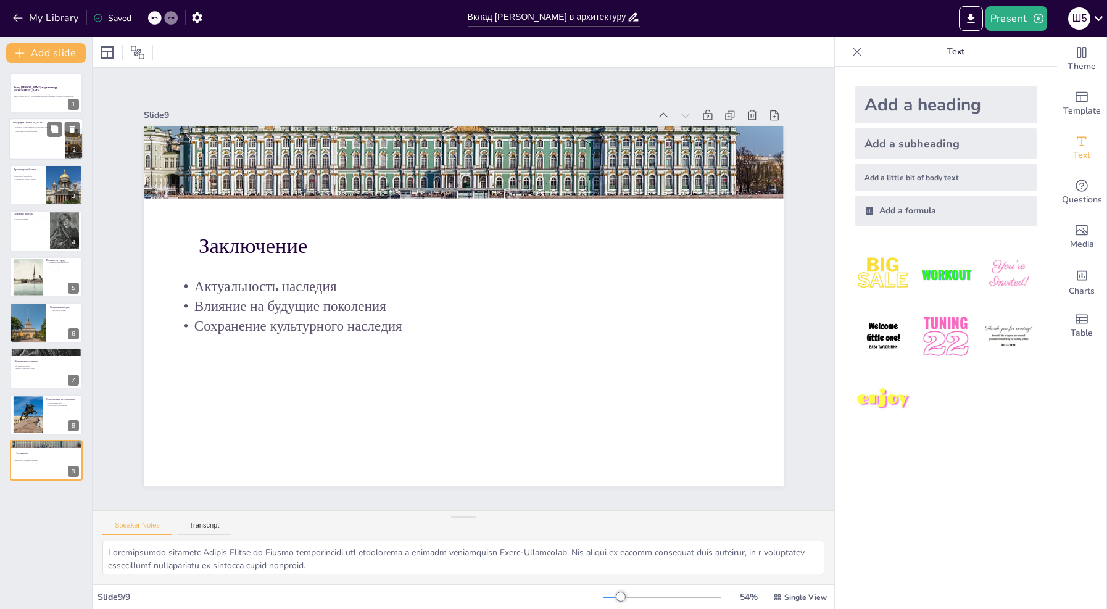
click at [28, 138] on div at bounding box center [46, 139] width 74 height 42
type textarea "Жозеф Ламбер де Герен родился в 1680 году во Франции. Его ранняя жизнь и образо…"
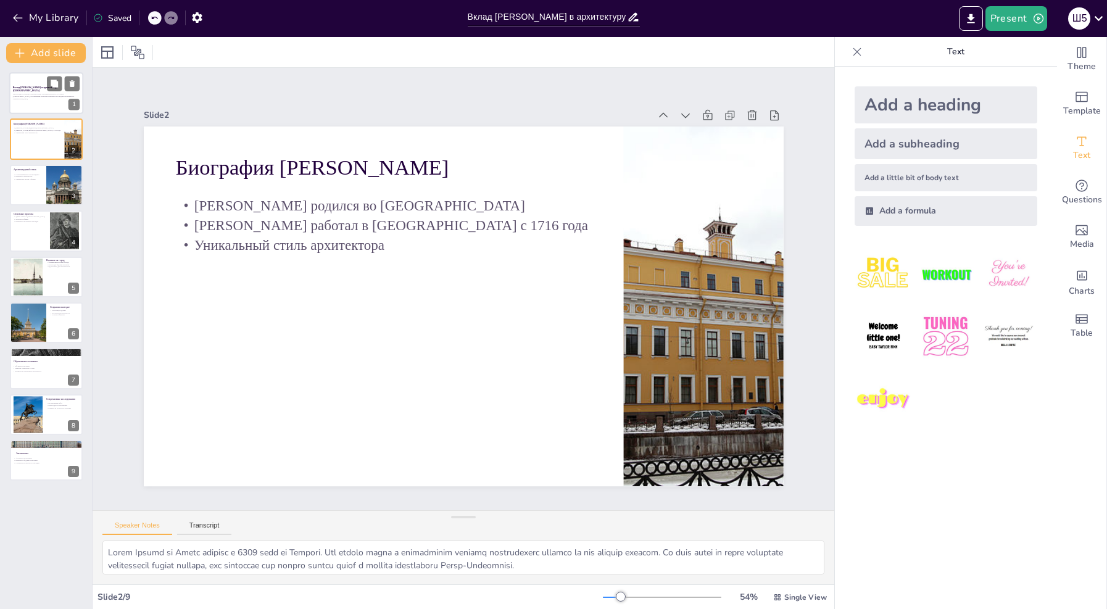
click at [26, 103] on div at bounding box center [46, 93] width 74 height 42
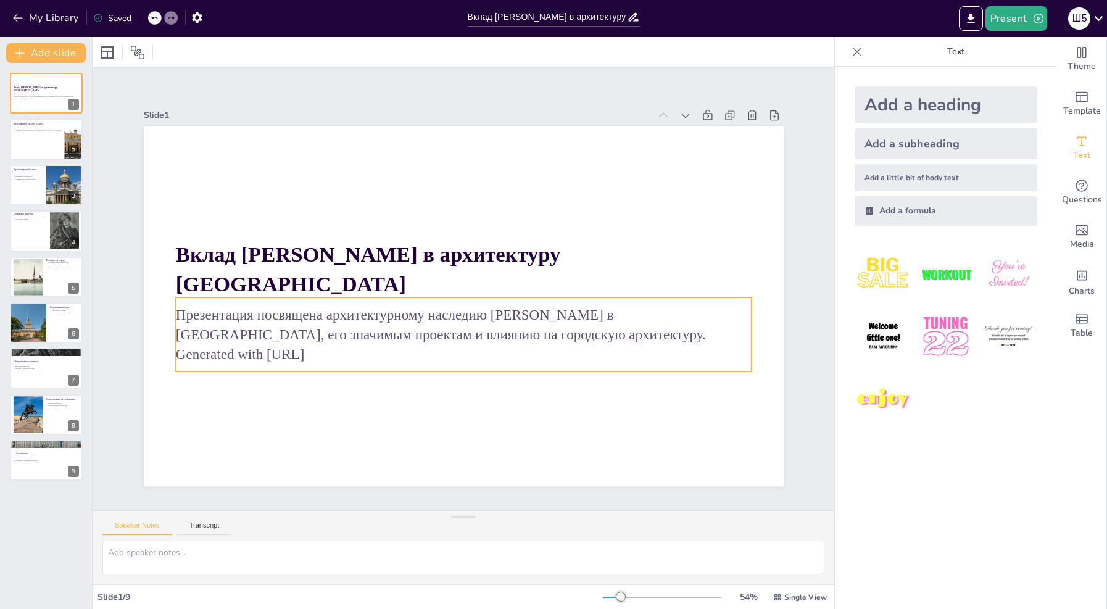
click at [332, 349] on p "Generated with [URL]" at bounding box center [449, 352] width 567 height 139
click at [324, 348] on p "Generated with [URL]" at bounding box center [456, 354] width 574 height 80
click at [327, 352] on p "Generated with [URL]" at bounding box center [462, 354] width 575 height 20
click at [485, 265] on icon at bounding box center [492, 272] width 15 height 15
click at [468, 267] on icon at bounding box center [477, 276] width 19 height 19
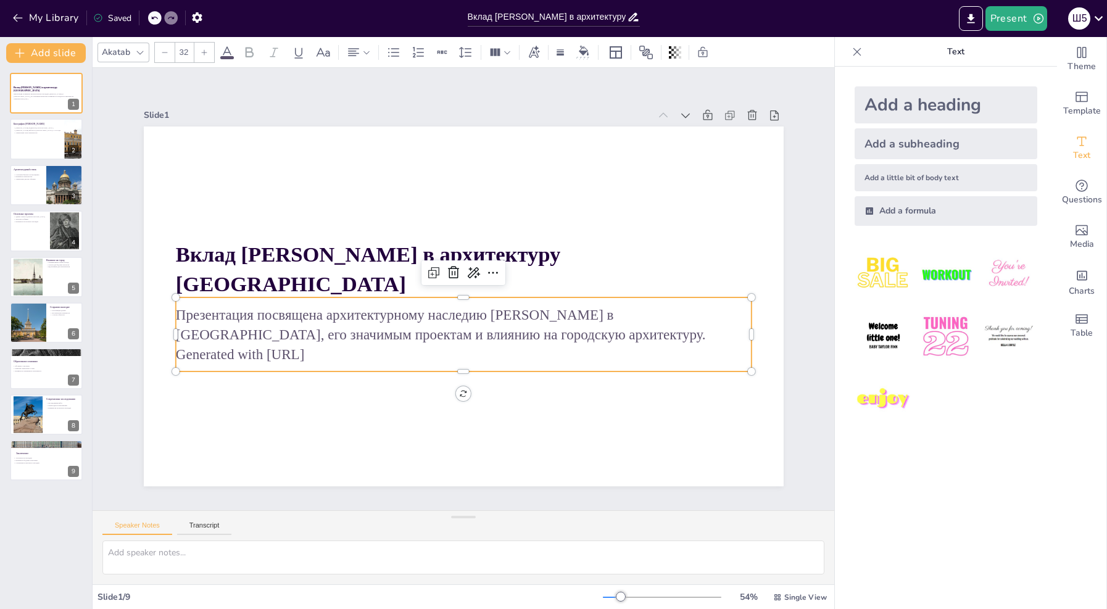
click at [360, 347] on p "Generated with [URL]" at bounding box center [462, 354] width 575 height 20
click at [323, 352] on p "Generated with [URL]" at bounding box center [456, 354] width 574 height 80
click at [294, 350] on p "Generated with [URL]" at bounding box center [462, 354] width 575 height 20
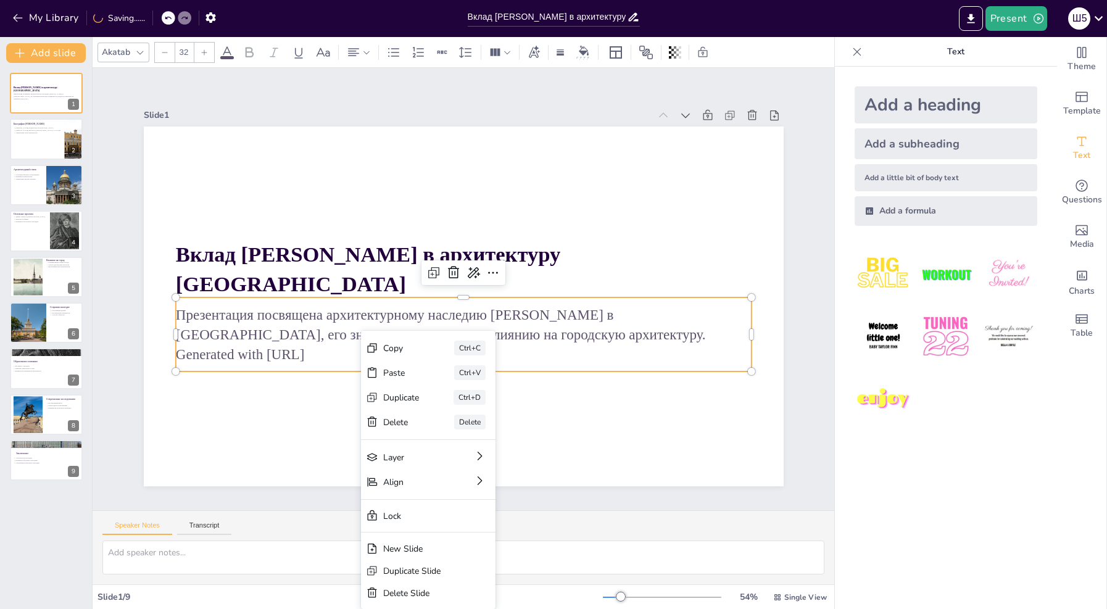
click at [293, 336] on p "Презентация посвящена архитектурному наследию [PERSON_NAME] в [GEOGRAPHIC_DATA]…" at bounding box center [462, 325] width 575 height 40
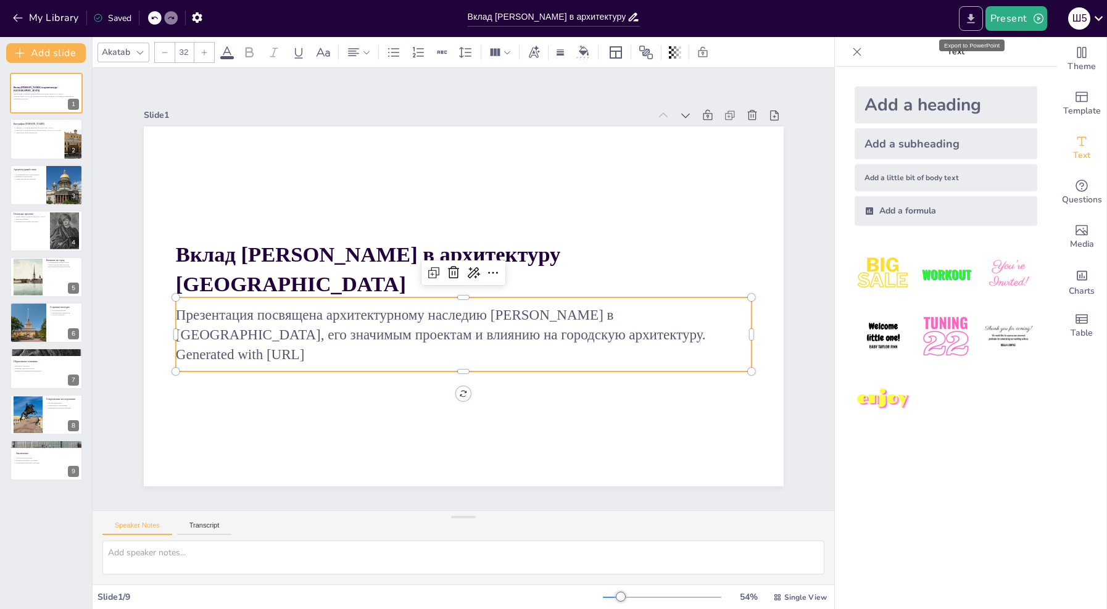
click at [980, 19] on button "Export to PowerPoint" at bounding box center [970, 18] width 24 height 25
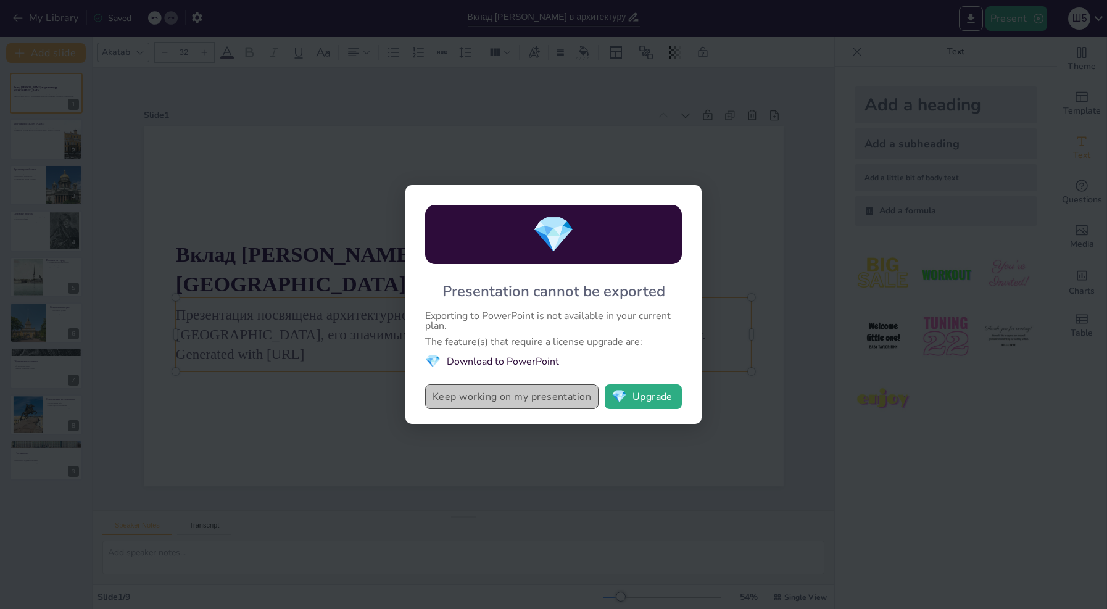
click at [556, 392] on button "Keep working on my presentation" at bounding box center [511, 396] width 173 height 25
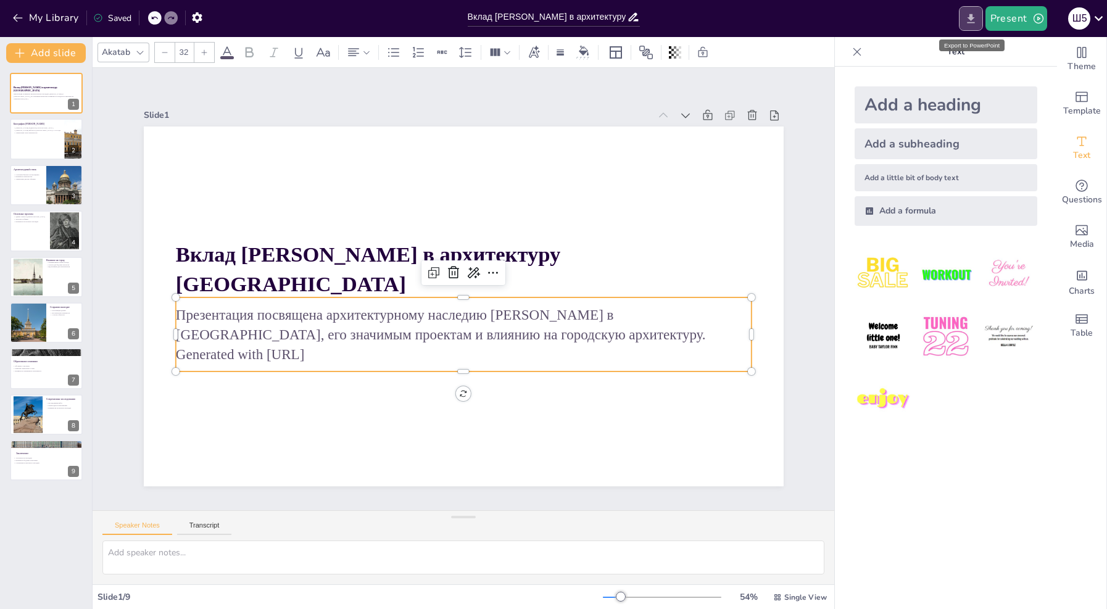
click at [963, 17] on button "Export to PowerPoint" at bounding box center [970, 18] width 24 height 25
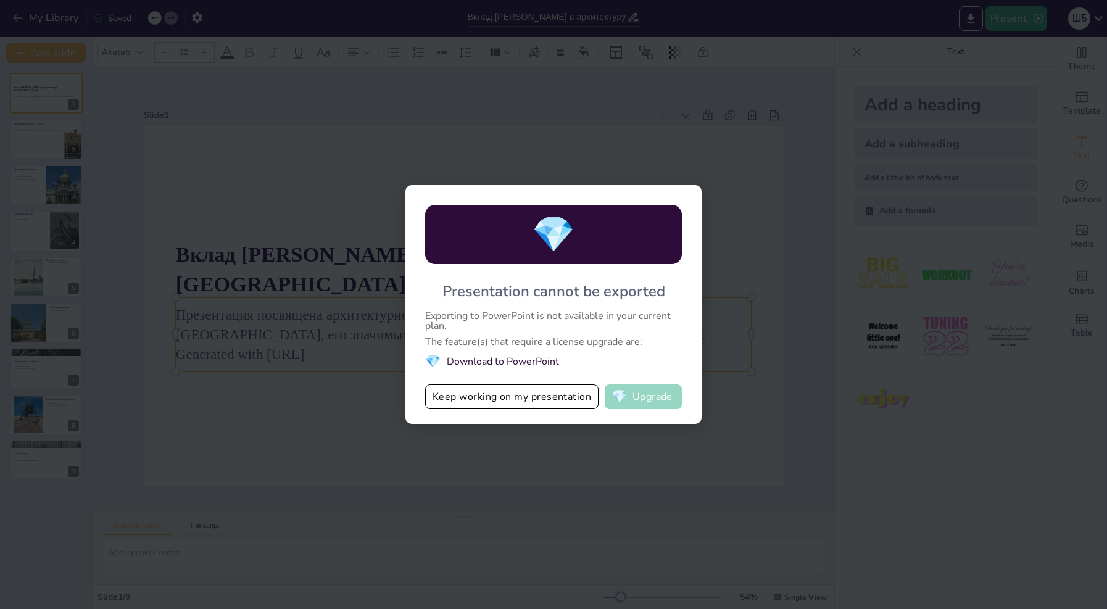
click at [642, 406] on button "💎 Upgrade" at bounding box center [642, 396] width 77 height 25
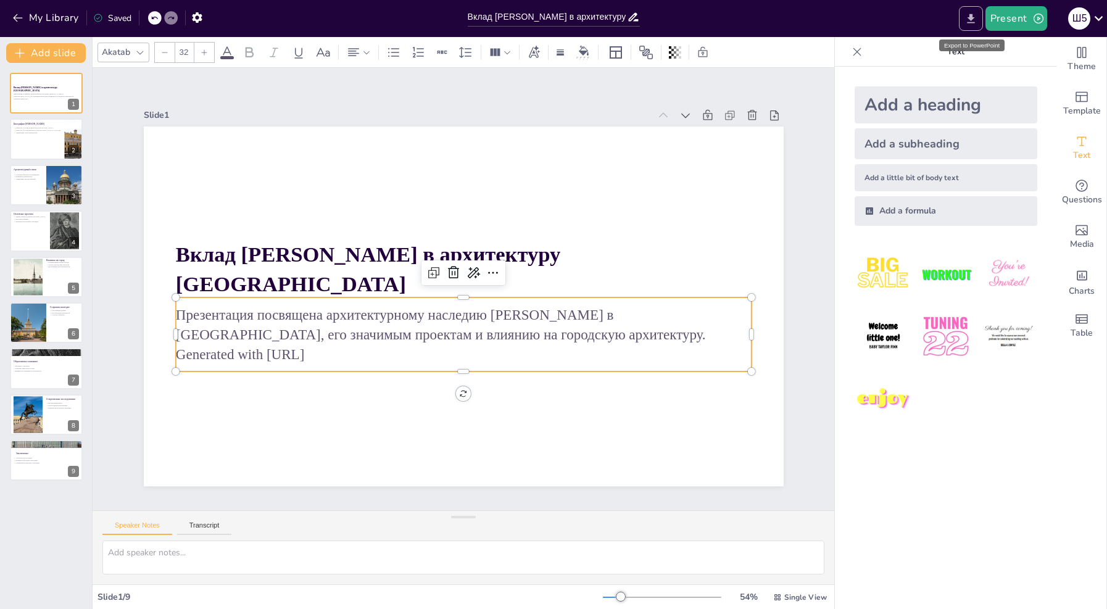
click at [976, 14] on icon "Export to PowerPoint" at bounding box center [970, 18] width 13 height 13
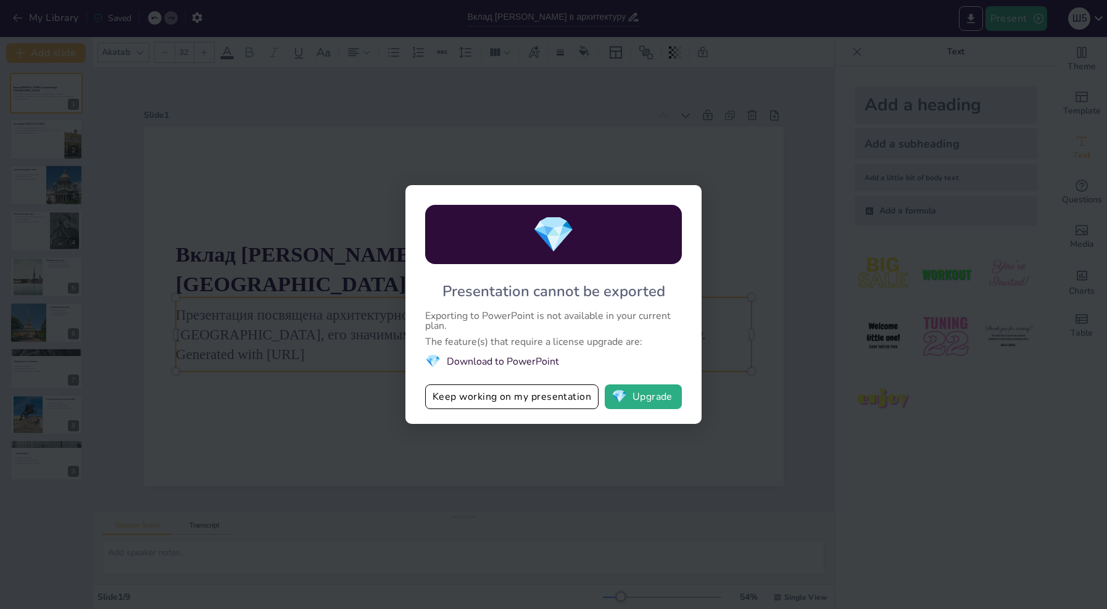
click at [566, 247] on span "💎" at bounding box center [553, 234] width 43 height 47
click at [651, 392] on button "💎 Upgrade" at bounding box center [642, 396] width 77 height 25
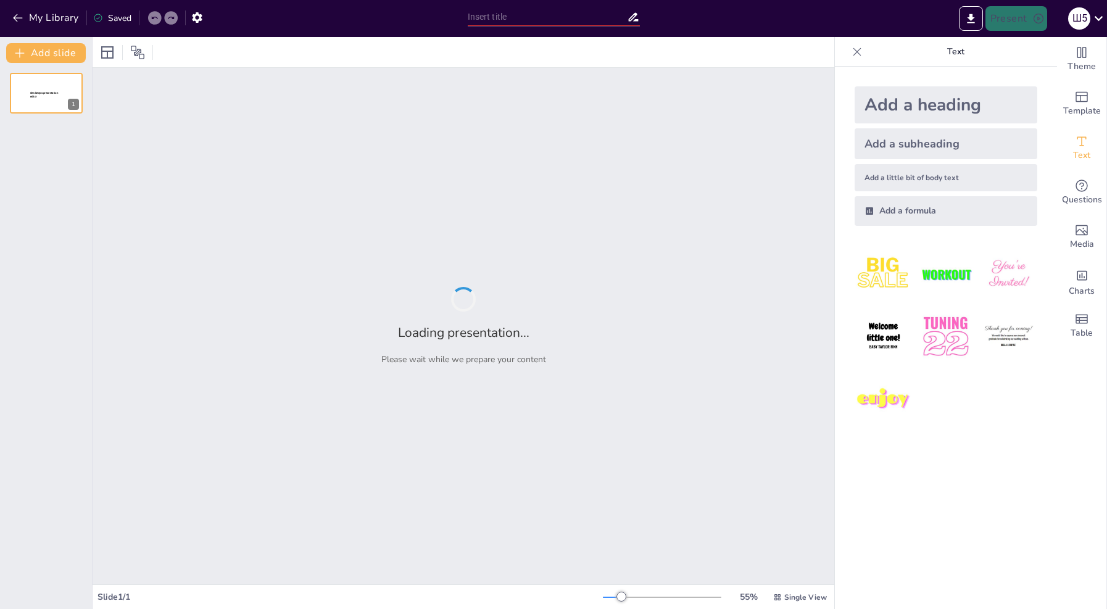
type input "Вклад [PERSON_NAME] в архитектуру [GEOGRAPHIC_DATA]"
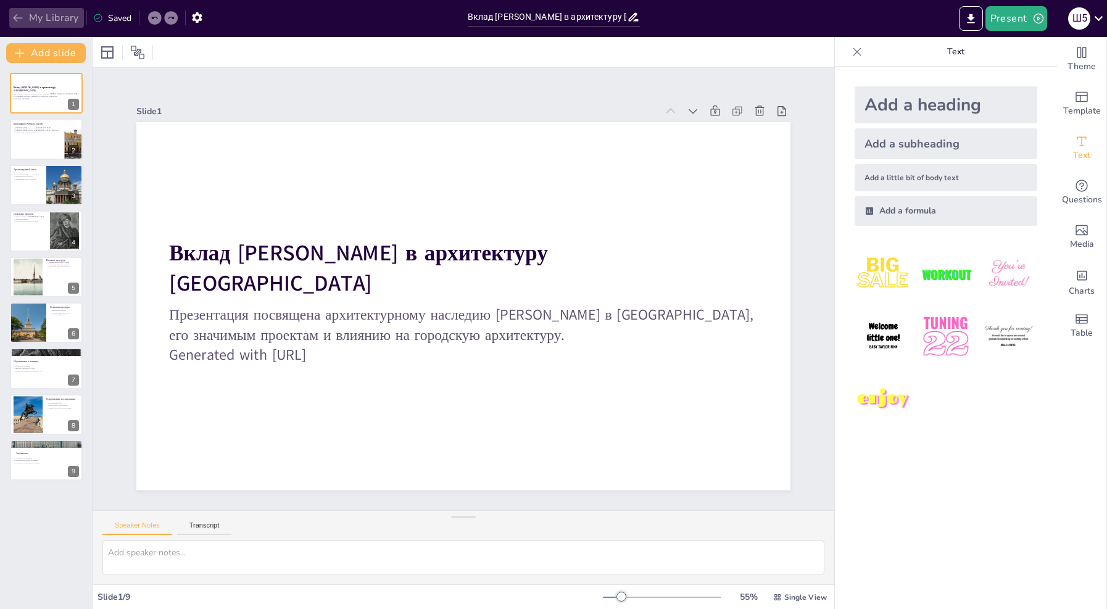
click at [35, 20] on button "My Library" at bounding box center [46, 18] width 75 height 20
